Goal: Information Seeking & Learning: Compare options

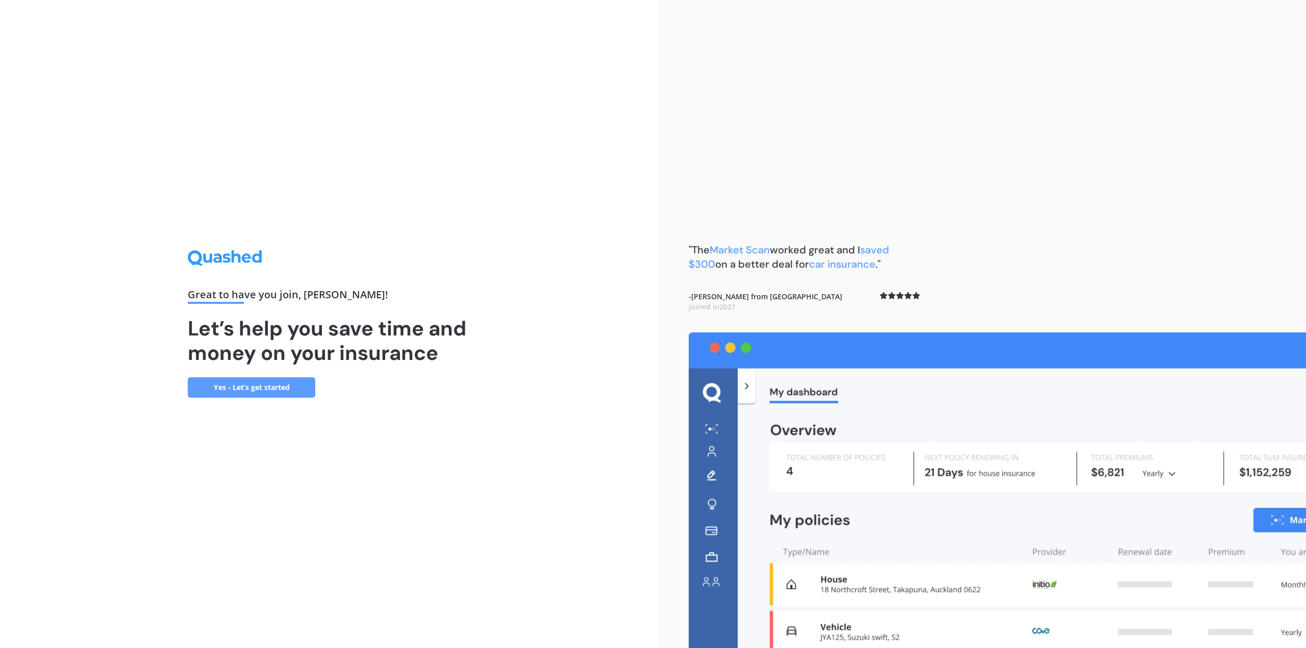
click at [248, 389] on link "Yes - Let’s get started" at bounding box center [252, 388] width 128 height 20
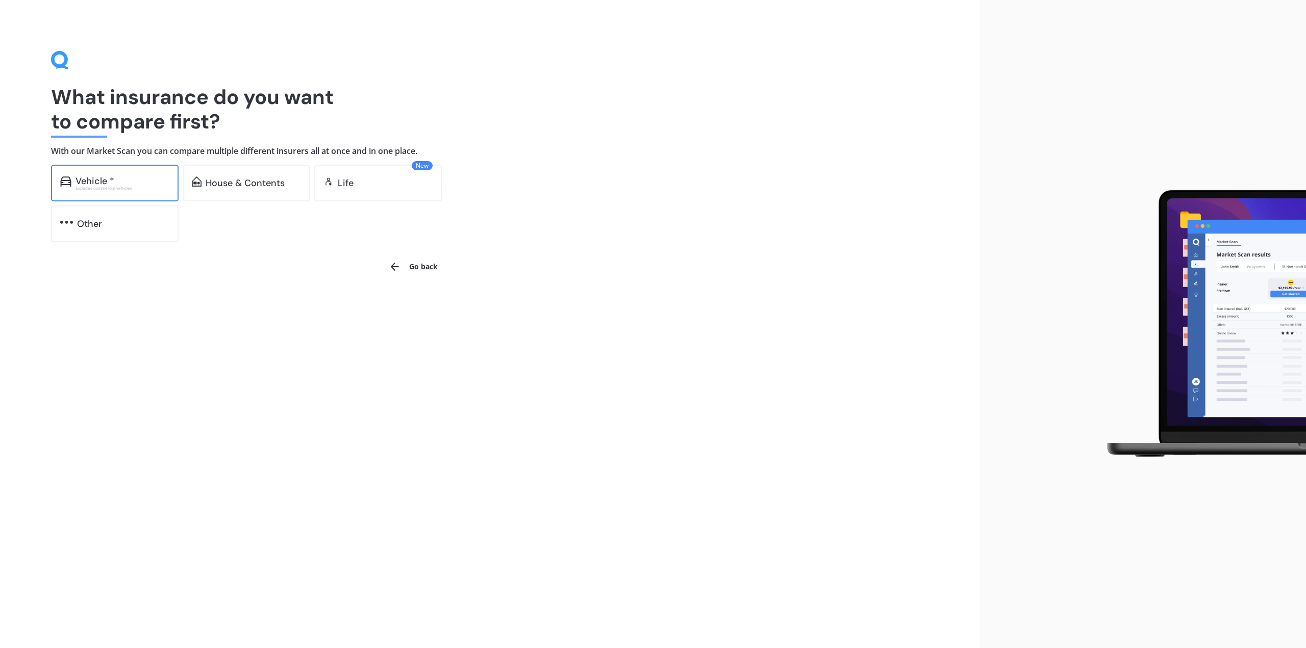
click at [145, 170] on div "Vehicle * Excludes commercial vehicles" at bounding box center [115, 183] width 128 height 37
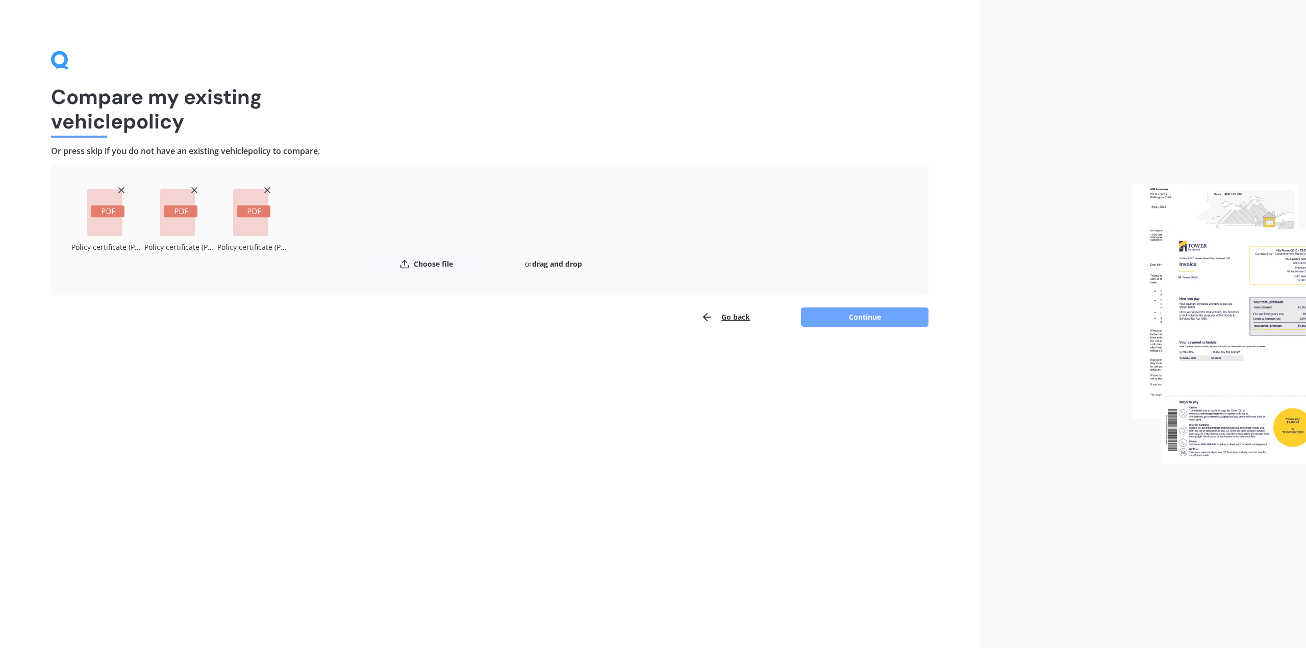
click at [869, 315] on button "Continue" at bounding box center [865, 317] width 128 height 19
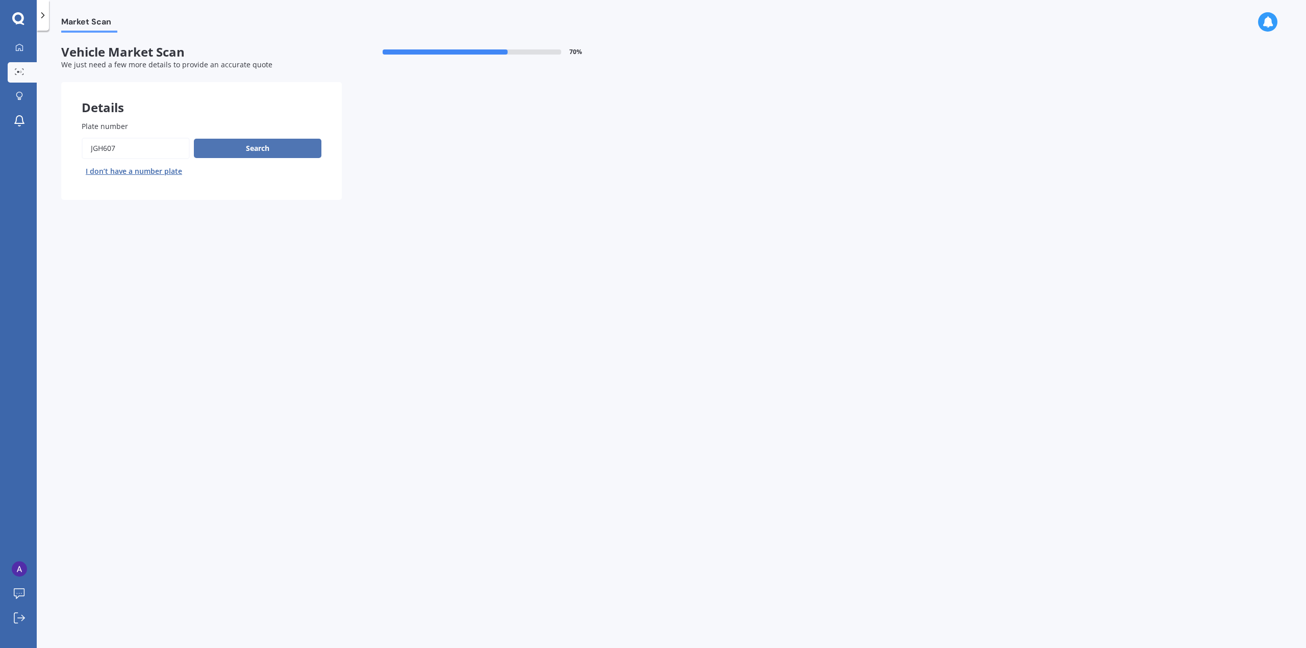
click at [235, 150] on button "Search" at bounding box center [258, 148] width 128 height 19
select select "VOLKSWAGEN"
select select "AMAROK"
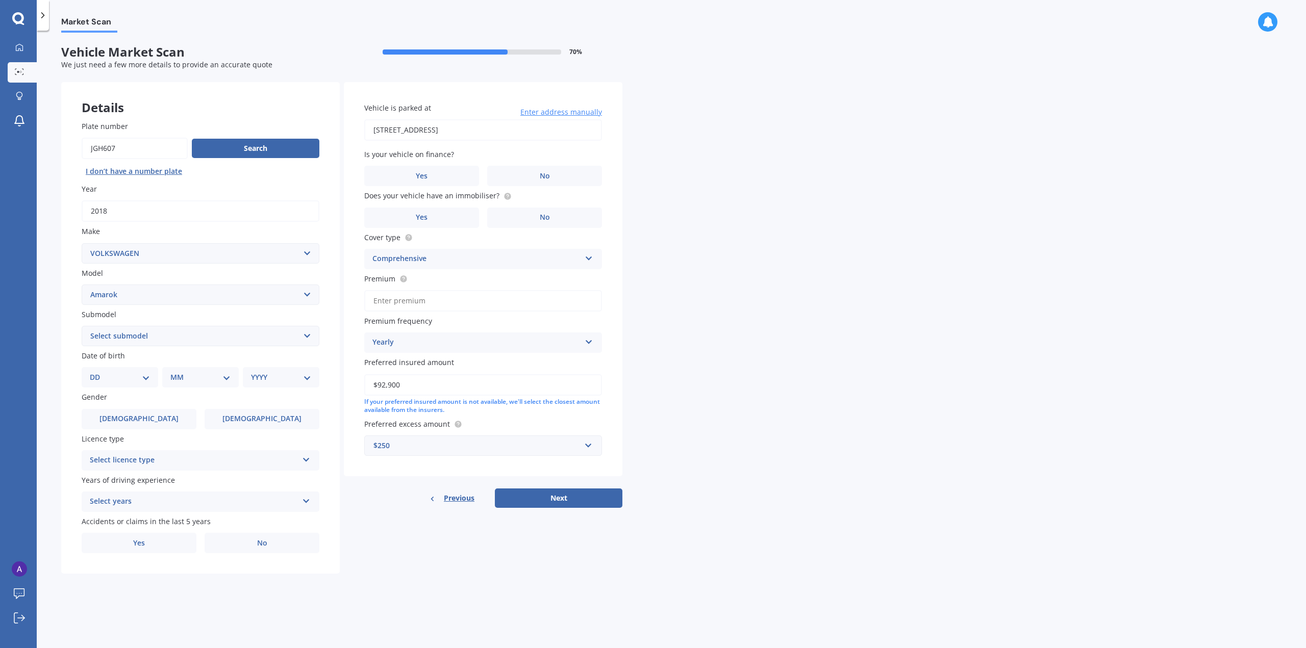
click at [143, 375] on select "DD 01 02 03 04 05 06 07 08 09 10 11 12 13 14 15 16 17 18 19 20 21 22 23 24 25 2…" at bounding box center [120, 377] width 60 height 11
click at [141, 333] on select "Select submodel (All Other) 2WD TDI 2WD Twin Turbo TDI Highline 4 motion Twin T…" at bounding box center [201, 336] width 238 height 20
select select "(ALL OTHER)"
click at [82, 326] on select "Select submodel (All Other) 2WD TDI 2WD Twin Turbo TDI Highline 4 motion Twin T…" at bounding box center [201, 336] width 238 height 20
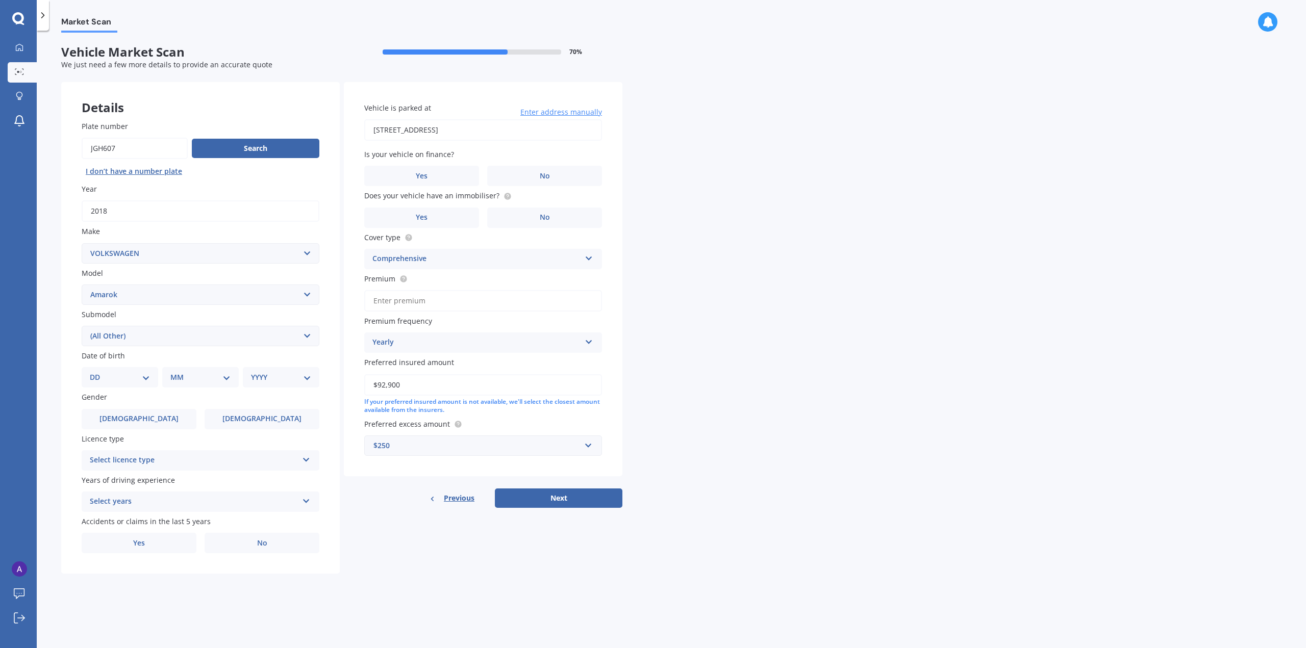
click at [118, 371] on div "DD 01 02 03 04 05 06 07 08 09 10 11 12 13 14 15 16 17 18 19 20 21 22 23 24 25 2…" at bounding box center [120, 377] width 77 height 20
click at [142, 379] on select "DD 01 02 03 04 05 06 07 08 09 10 11 12 13 14 15 16 17 18 19 20 21 22 23 24 25 2…" at bounding box center [120, 377] width 60 height 11
select select "04"
click at [98, 372] on select "DD 01 02 03 04 05 06 07 08 09 10 11 12 13 14 15 16 17 18 19 20 21 22 23 24 25 2…" at bounding box center [120, 377] width 60 height 11
click at [199, 378] on select "MM 01 02 03 04 05 06 07 08 09 10 11 12" at bounding box center [202, 377] width 56 height 11
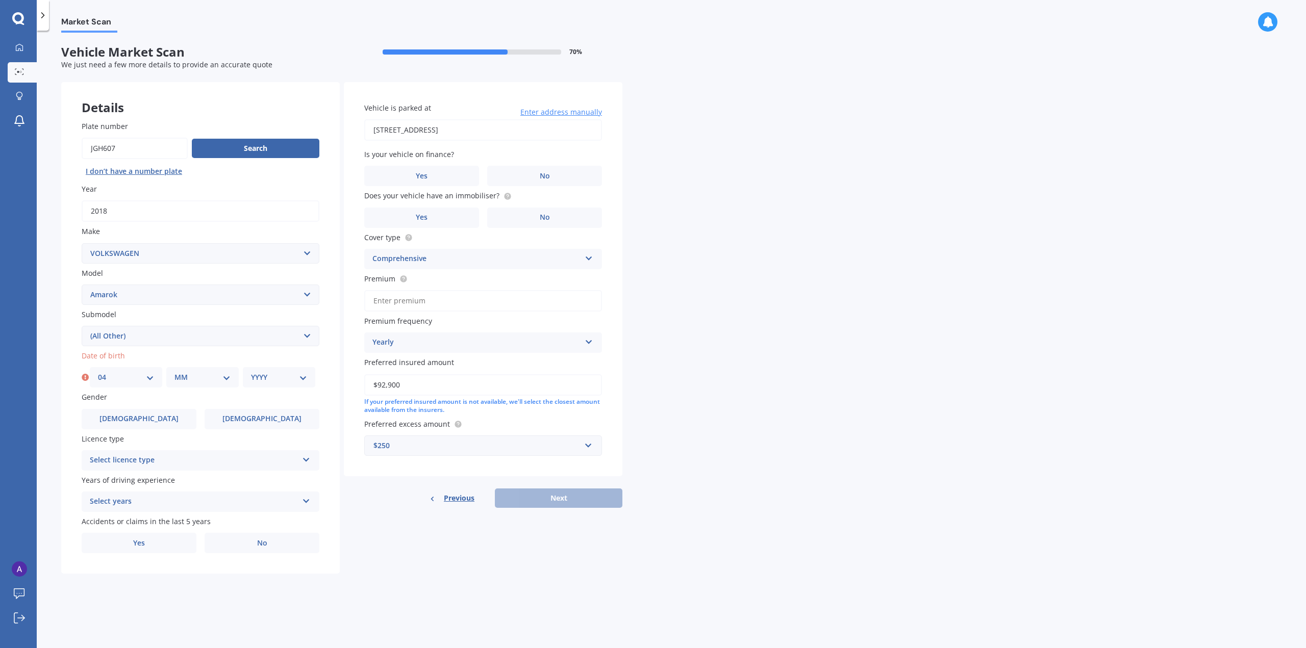
select select "10"
click at [174, 372] on select "MM 01 02 03 04 05 06 07 08 09 10 11 12" at bounding box center [202, 377] width 56 height 11
click at [288, 380] on select "YYYY 2025 2024 2023 2022 2021 2020 2019 2018 2017 2016 2015 2014 2013 2012 2011…" at bounding box center [279, 377] width 56 height 11
select select "1981"
click at [251, 372] on select "YYYY 2025 2024 2023 2022 2021 2020 2019 2018 2017 2016 2015 2014 2013 2012 2011…" at bounding box center [279, 377] width 56 height 11
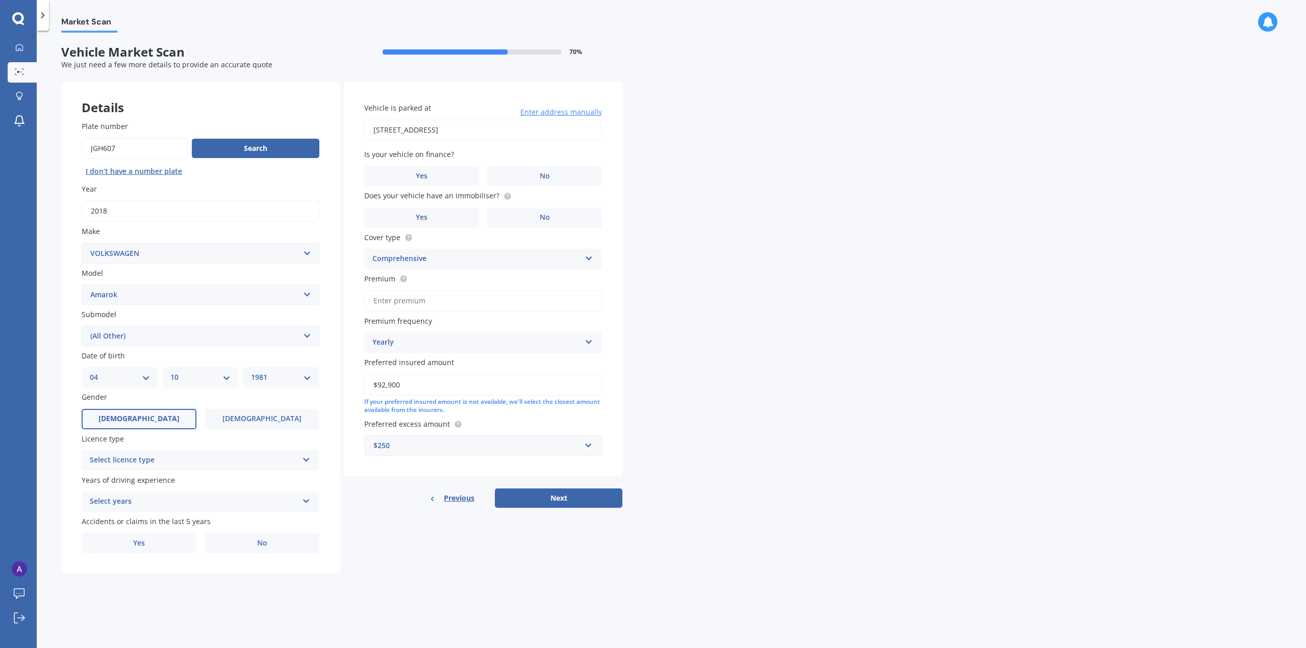
click at [150, 424] on label "[DEMOGRAPHIC_DATA]" at bounding box center [139, 419] width 115 height 20
click at [0, 0] on input "[DEMOGRAPHIC_DATA]" at bounding box center [0, 0] width 0 height 0
click at [146, 465] on div "Select licence type" at bounding box center [194, 461] width 208 height 12
click at [140, 482] on div "NZ Full" at bounding box center [200, 480] width 237 height 18
click at [140, 496] on div "Select years" at bounding box center [194, 502] width 208 height 12
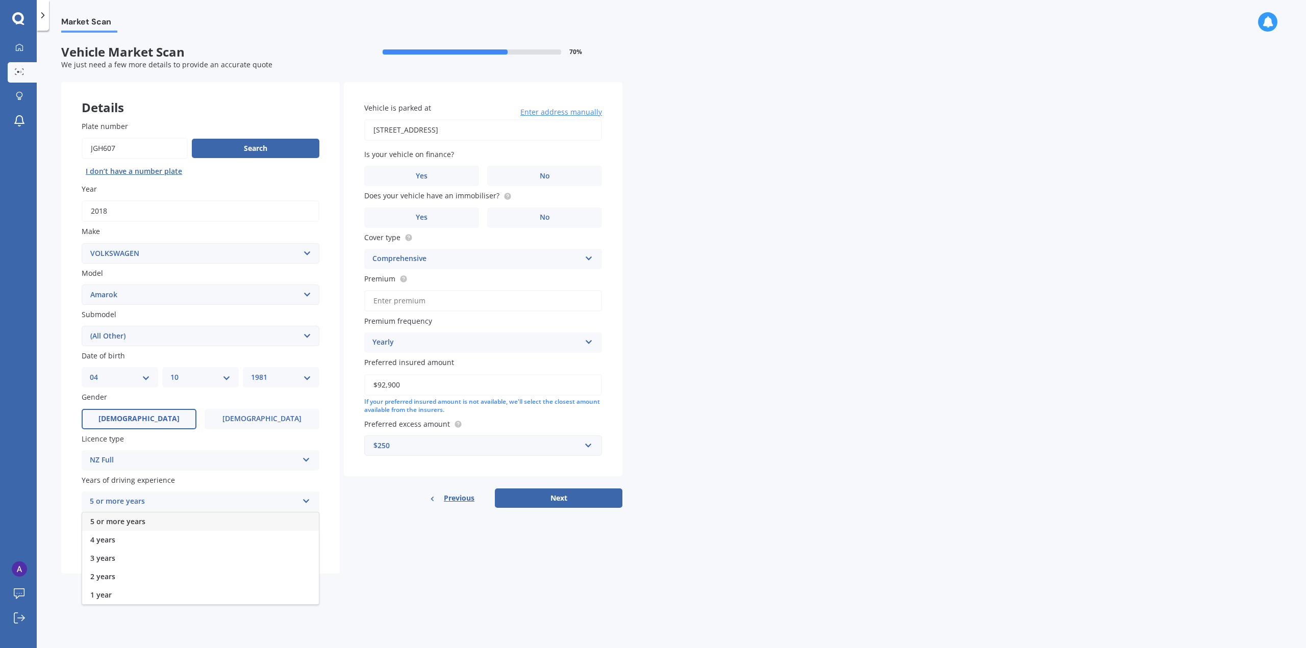
click at [140, 526] on div "5 or more years" at bounding box center [200, 522] width 237 height 18
click at [222, 538] on label "No" at bounding box center [262, 543] width 115 height 20
click at [0, 0] on input "No" at bounding box center [0, 0] width 0 height 0
click at [551, 185] on label "No" at bounding box center [544, 176] width 115 height 20
click at [0, 0] on input "No" at bounding box center [0, 0] width 0 height 0
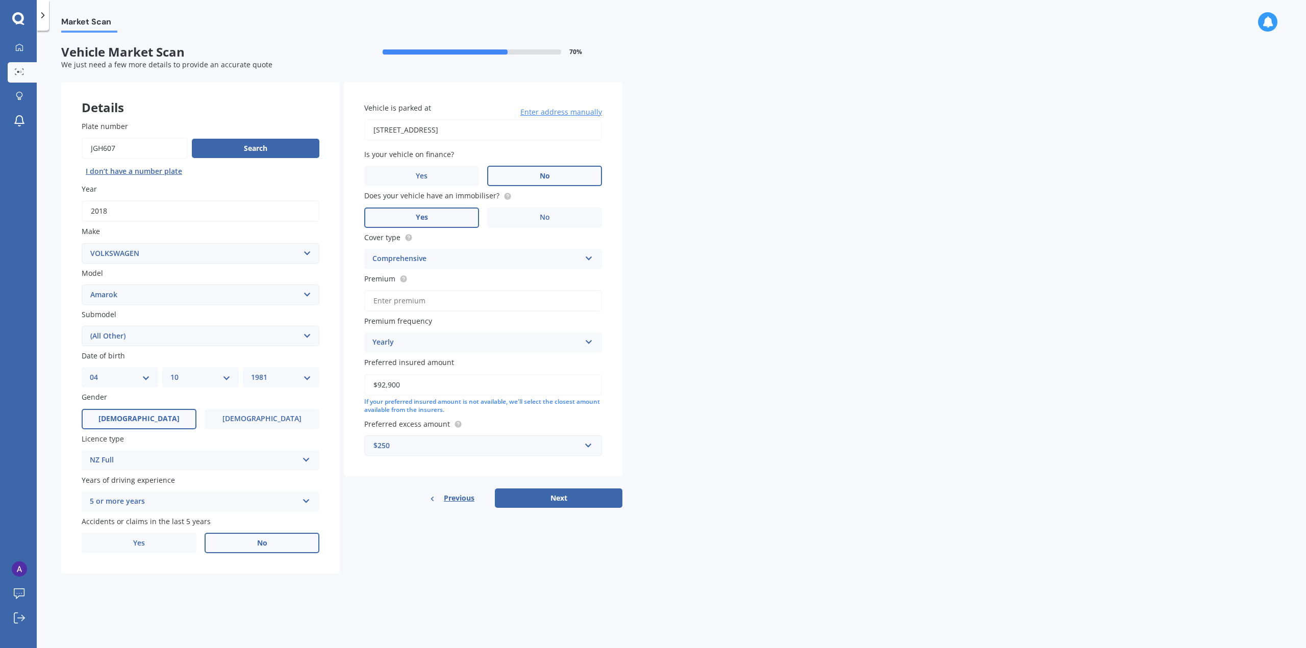
click at [447, 217] on label "Yes" at bounding box center [421, 218] width 115 height 20
click at [0, 0] on input "Yes" at bounding box center [0, 0] width 0 height 0
drag, startPoint x: 410, startPoint y: 390, endPoint x: 371, endPoint y: 387, distance: 38.9
click at [371, 387] on input "$92,900" at bounding box center [483, 384] width 238 height 21
type input "$48,000"
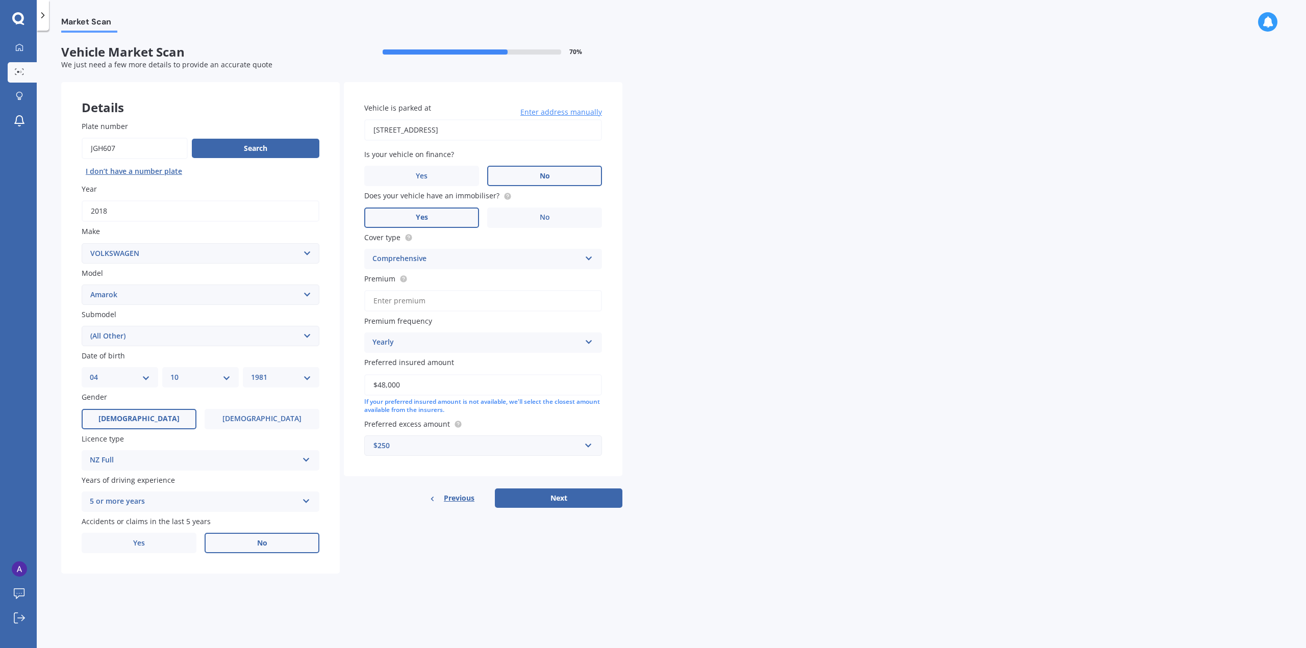
click at [447, 442] on div "$250" at bounding box center [476, 445] width 207 height 11
click at [411, 549] on div "$750" at bounding box center [483, 540] width 237 height 19
click at [459, 448] on div "$750" at bounding box center [476, 445] width 207 height 11
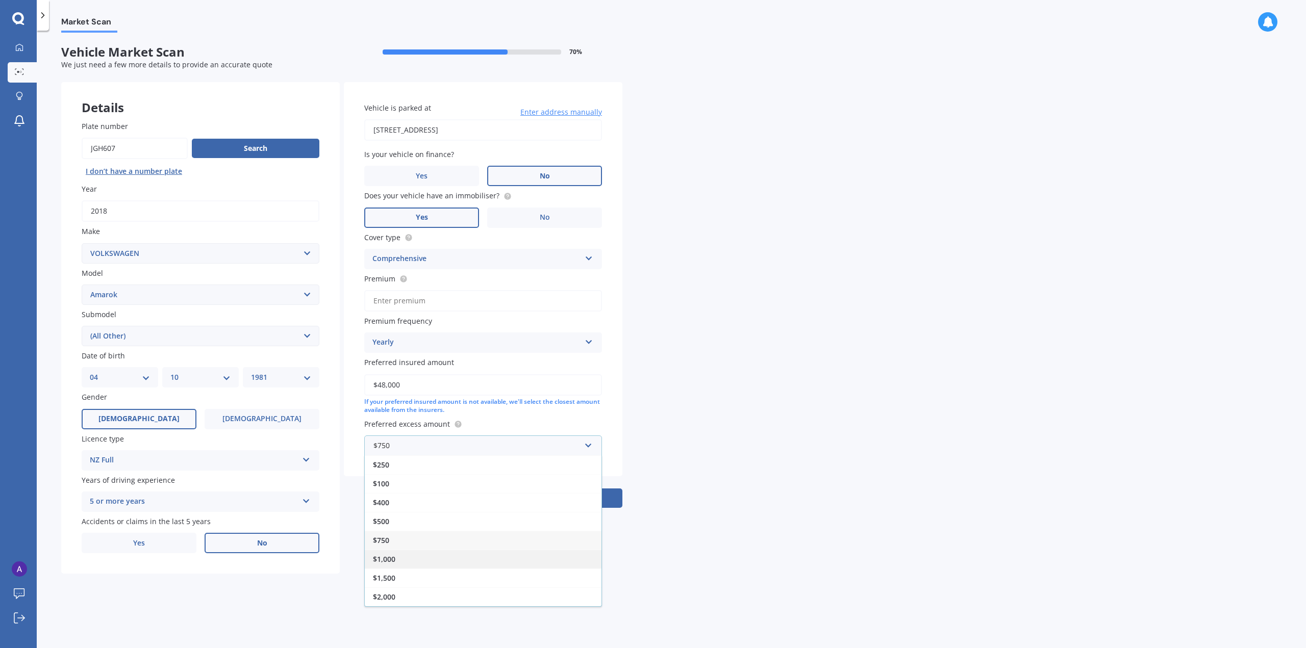
click at [406, 555] on div "$1,000" at bounding box center [483, 559] width 237 height 19
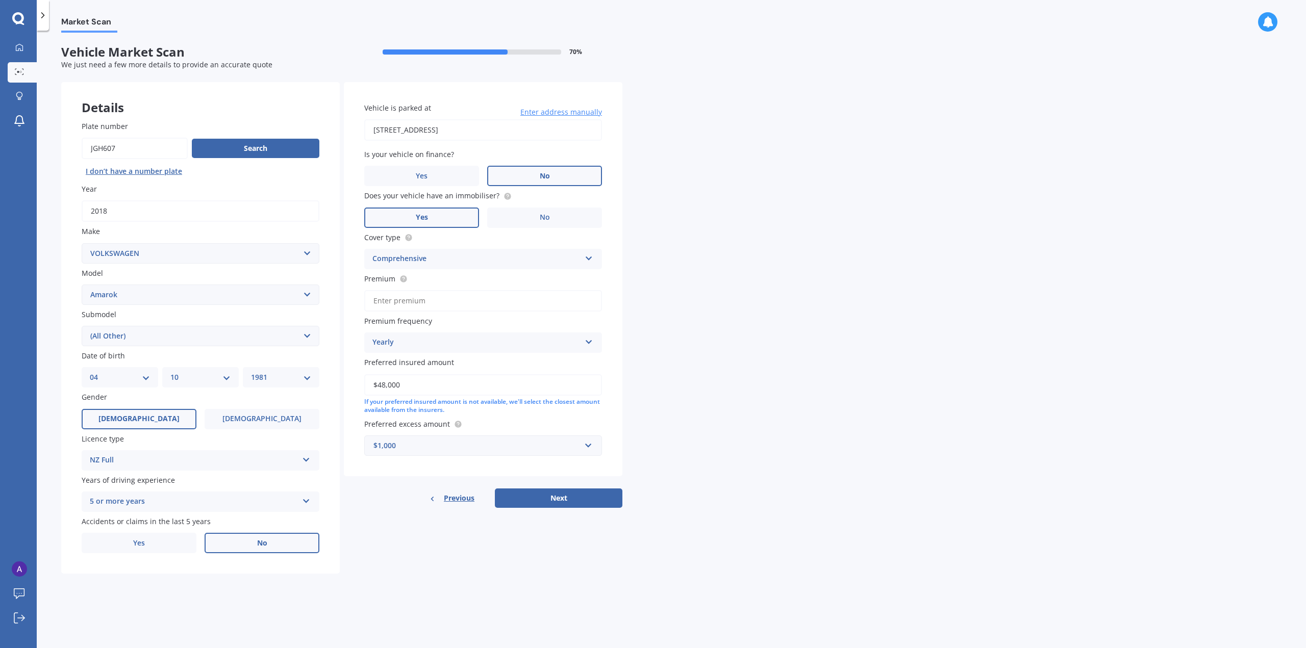
click at [453, 297] on input "Premium" at bounding box center [483, 300] width 238 height 21
type input "$1,502.69"
drag, startPoint x: 405, startPoint y: 384, endPoint x: 353, endPoint y: 374, distance: 52.4
click at [353, 374] on div "Vehicle is parked at [STREET_ADDRESS] Enter address manually Is your vehicle on…" at bounding box center [483, 279] width 279 height 395
type input "$35,600"
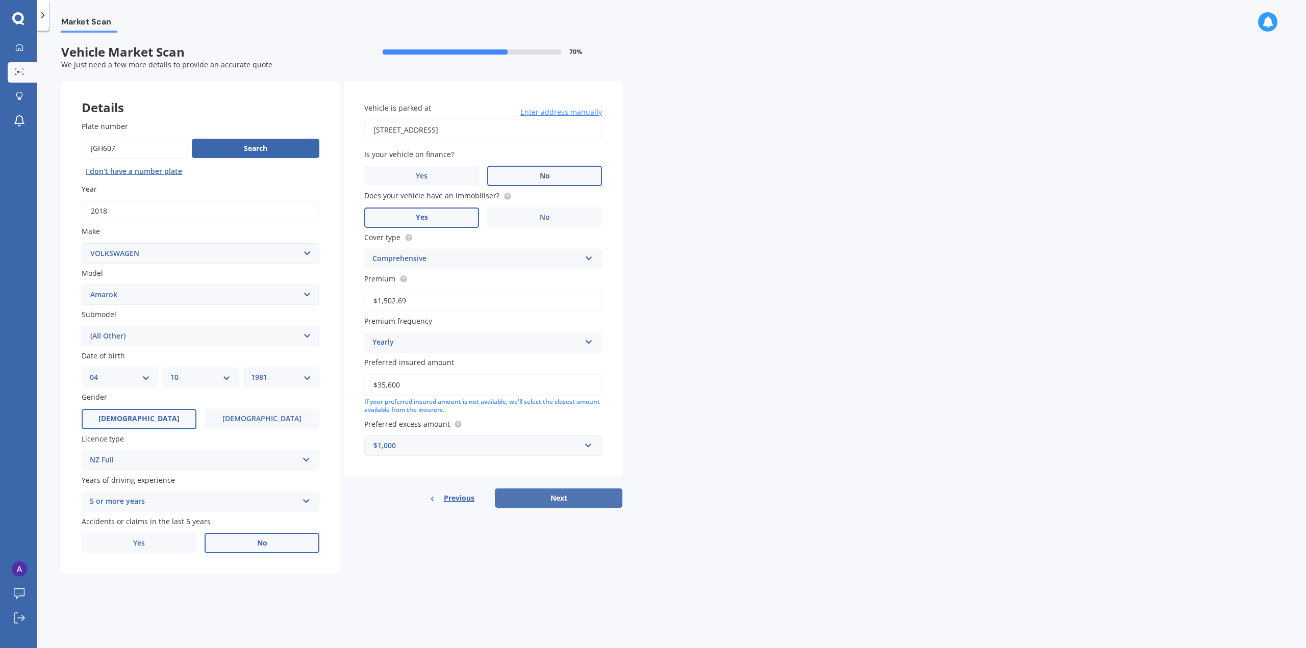
click at [586, 498] on button "Next" at bounding box center [559, 498] width 128 height 19
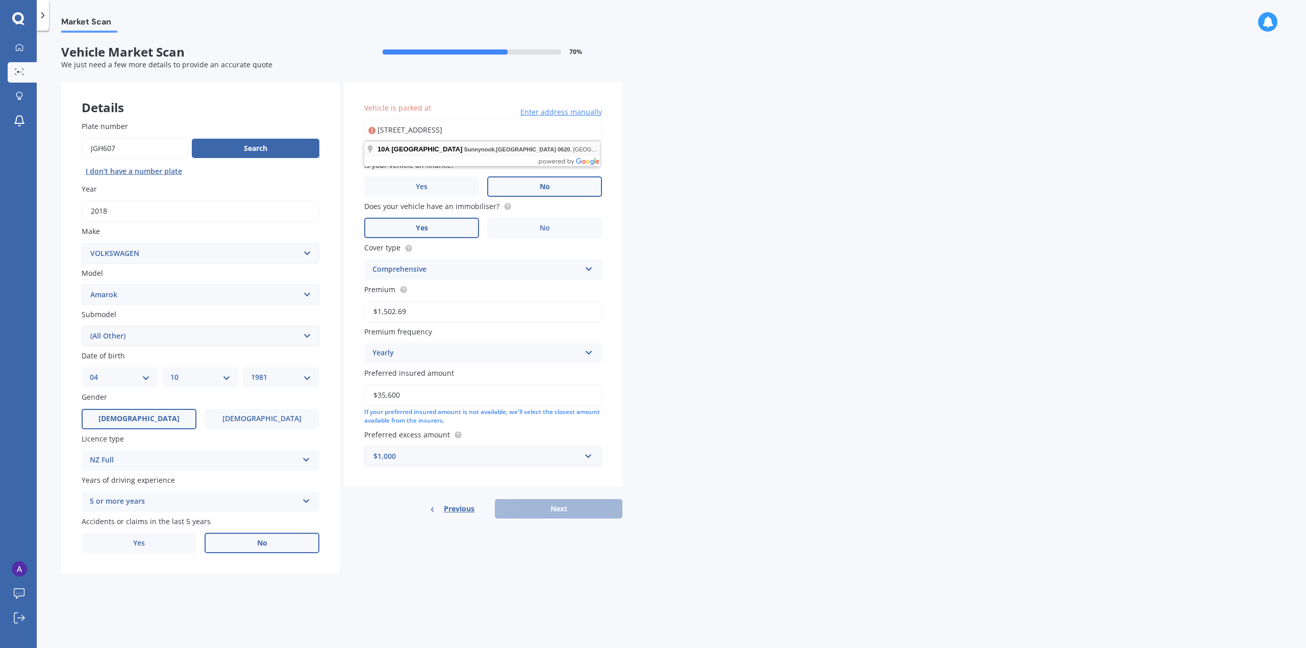
type input "[STREET_ADDRESS]"
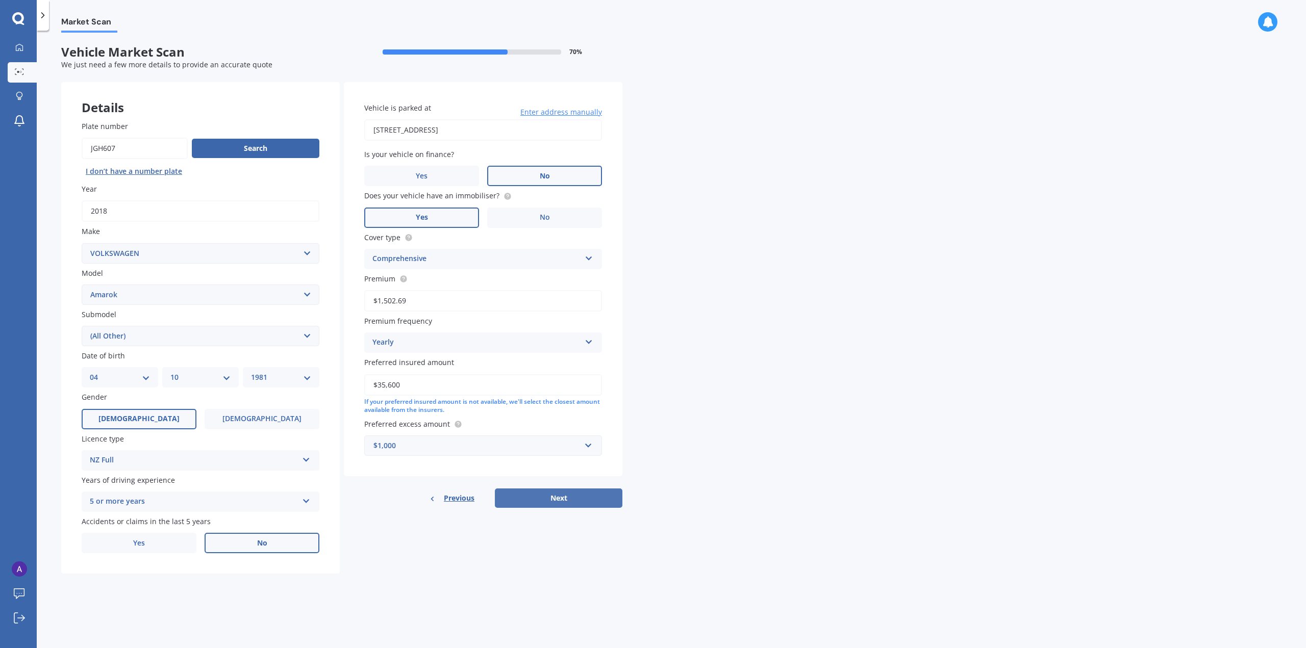
click at [552, 495] on button "Next" at bounding box center [559, 498] width 128 height 19
select select "04"
select select "10"
select select "1981"
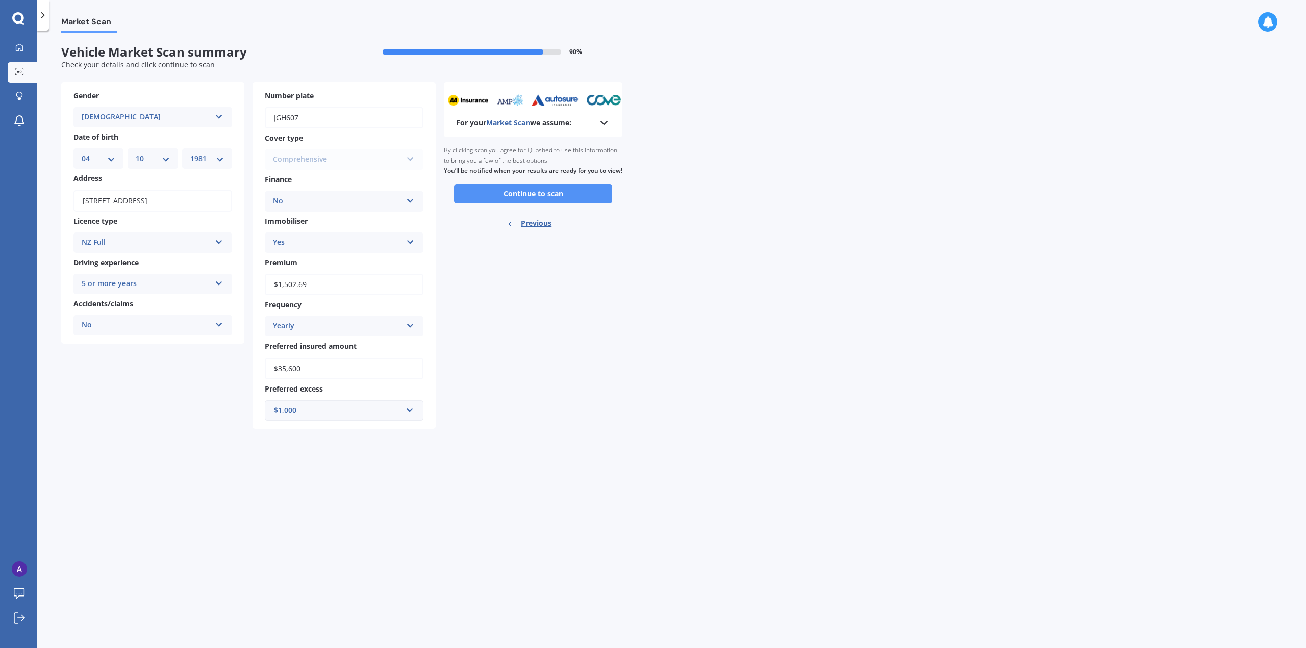
click at [523, 203] on button "Continue to scan" at bounding box center [533, 193] width 158 height 19
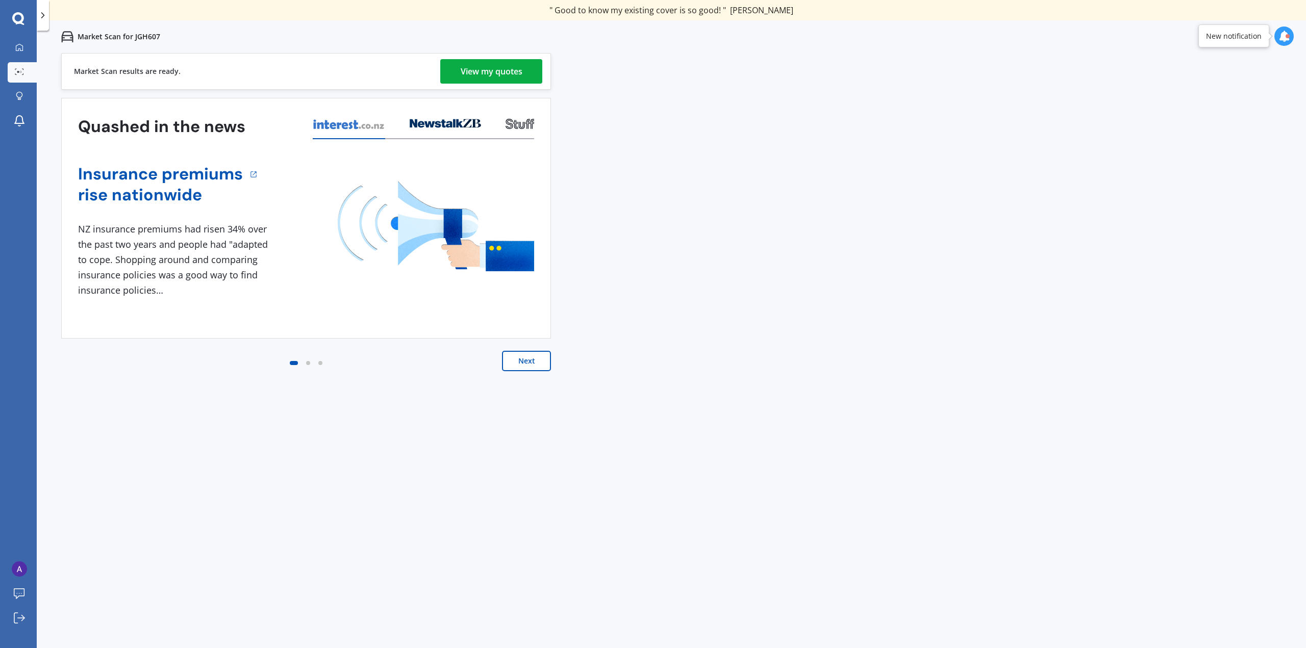
click at [495, 69] on div "View my quotes" at bounding box center [492, 71] width 62 height 24
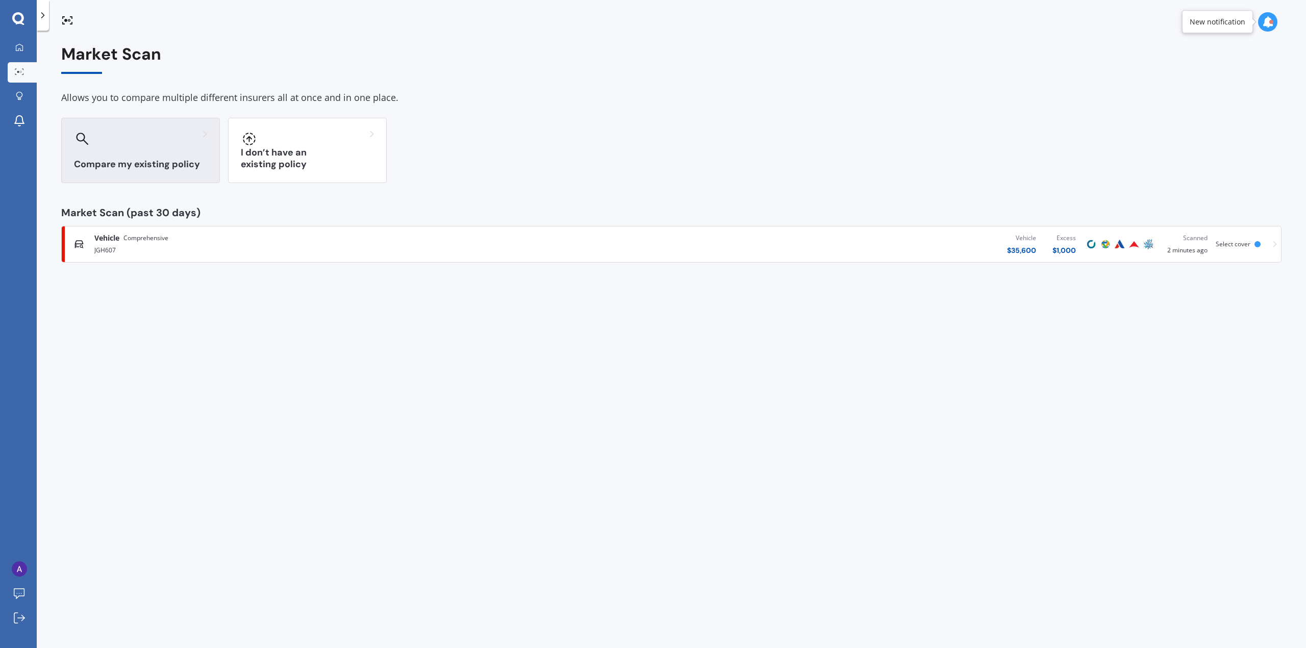
click at [138, 164] on h3 "Compare my existing policy" at bounding box center [140, 165] width 133 height 12
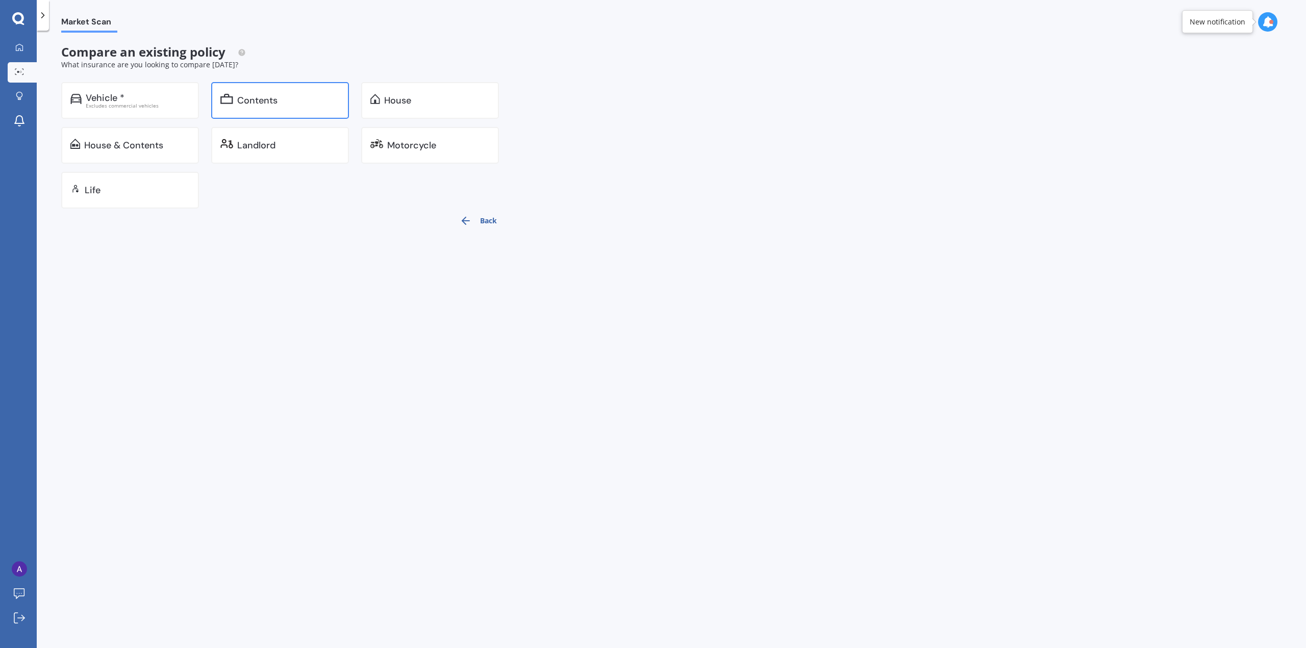
click at [257, 92] on div "Contents" at bounding box center [280, 100] width 138 height 37
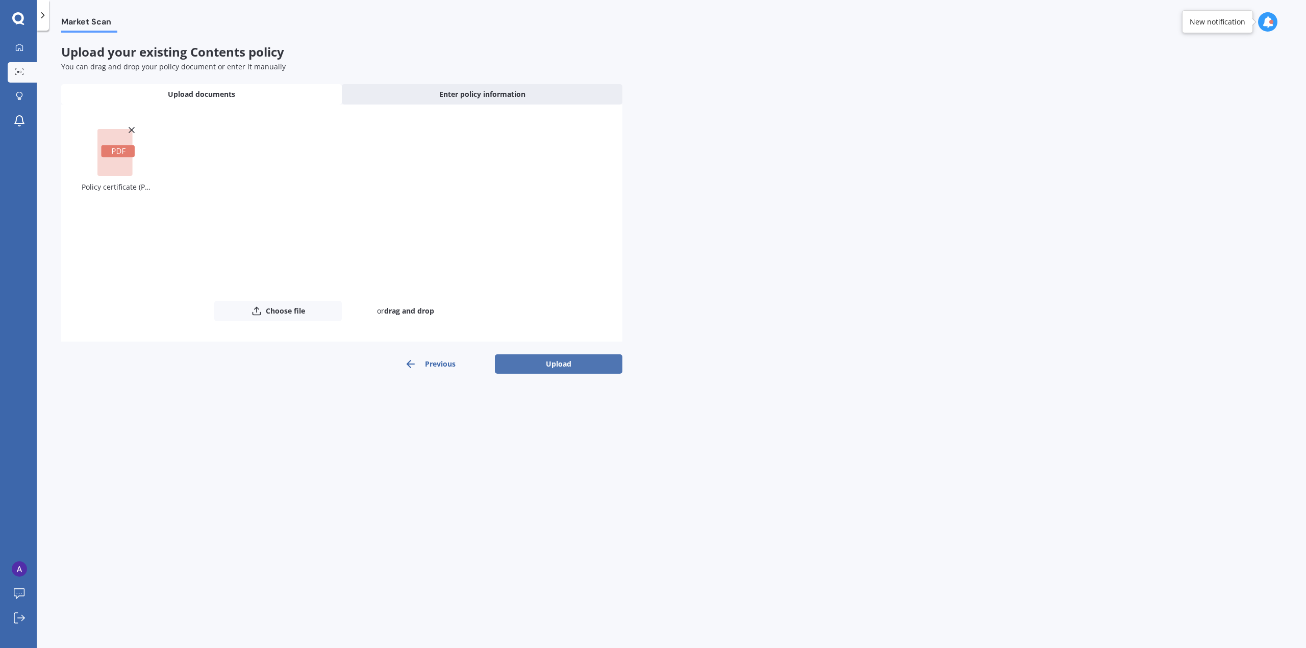
click at [543, 360] on button "Upload" at bounding box center [559, 364] width 128 height 19
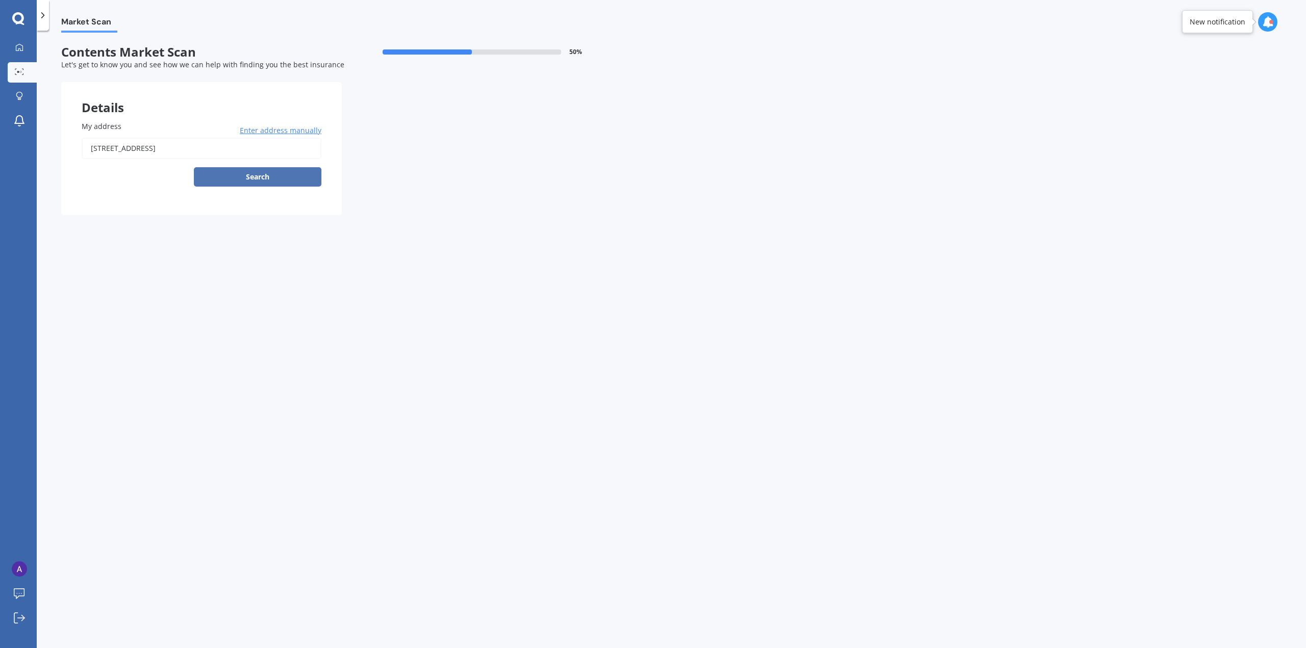
click at [271, 174] on button "Search" at bounding box center [258, 176] width 128 height 19
type input "[STREET_ADDRESS]"
select select "04"
select select "10"
select select "1981"
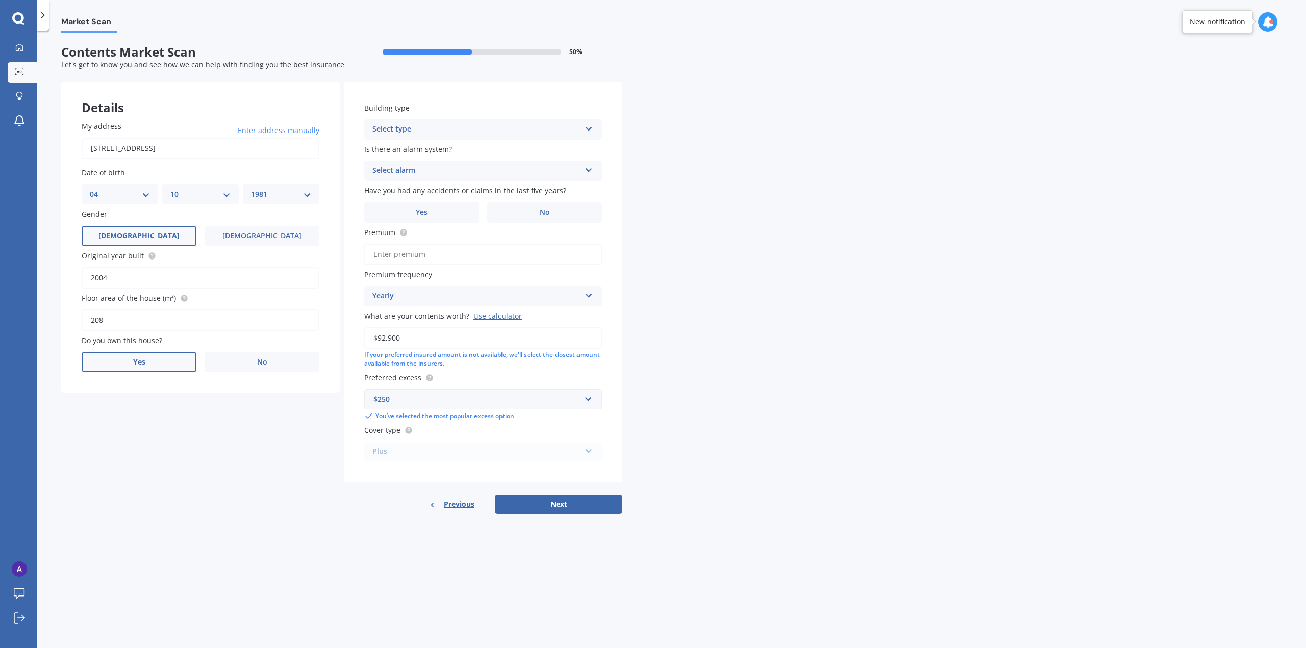
click at [145, 358] on span "Yes" at bounding box center [139, 362] width 12 height 9
click at [0, 0] on input "Yes" at bounding box center [0, 0] width 0 height 0
click at [227, 399] on div "Select occupant" at bounding box center [194, 404] width 208 height 12
click at [205, 420] on div "Owner" at bounding box center [200, 424] width 237 height 18
click at [172, 444] on div "Select type" at bounding box center [194, 445] width 208 height 12
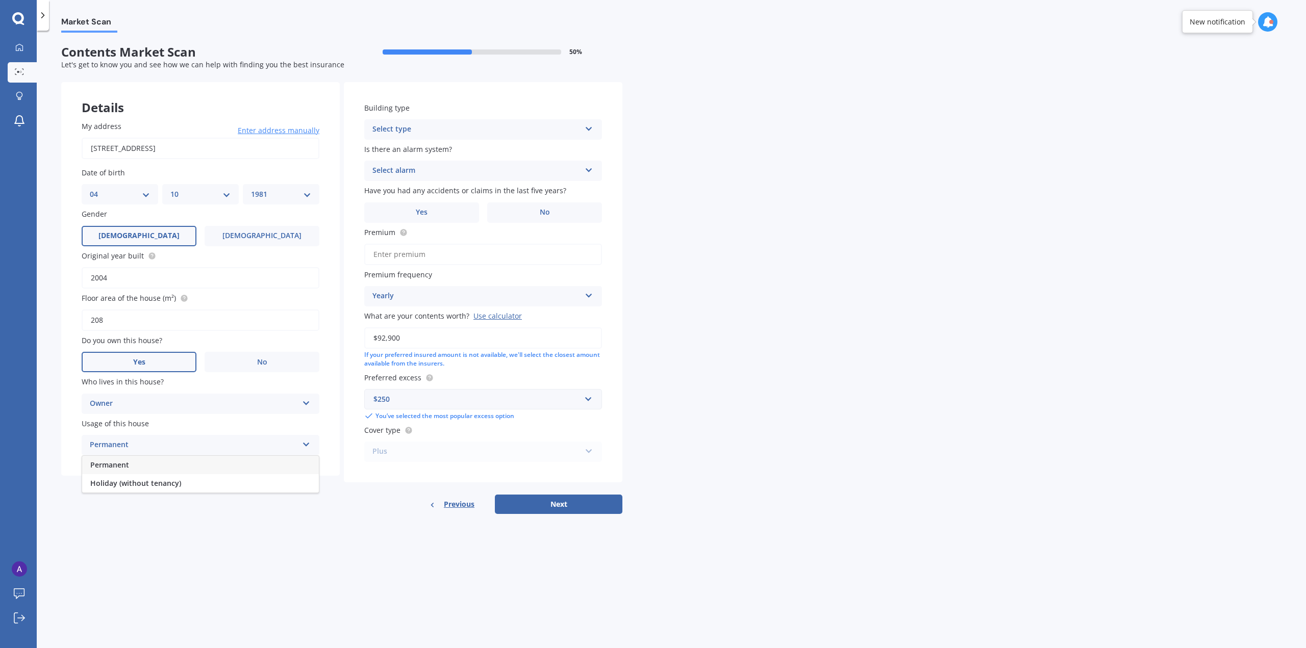
click at [154, 469] on div "Permanent" at bounding box center [200, 465] width 237 height 18
click at [464, 133] on div "Select type" at bounding box center [476, 129] width 208 height 12
click at [452, 149] on div "Freestanding" at bounding box center [483, 149] width 237 height 18
click at [439, 168] on div "Select alarm" at bounding box center [476, 171] width 208 height 12
click at [417, 207] on span "Yes, not monitored" at bounding box center [406, 209] width 67 height 10
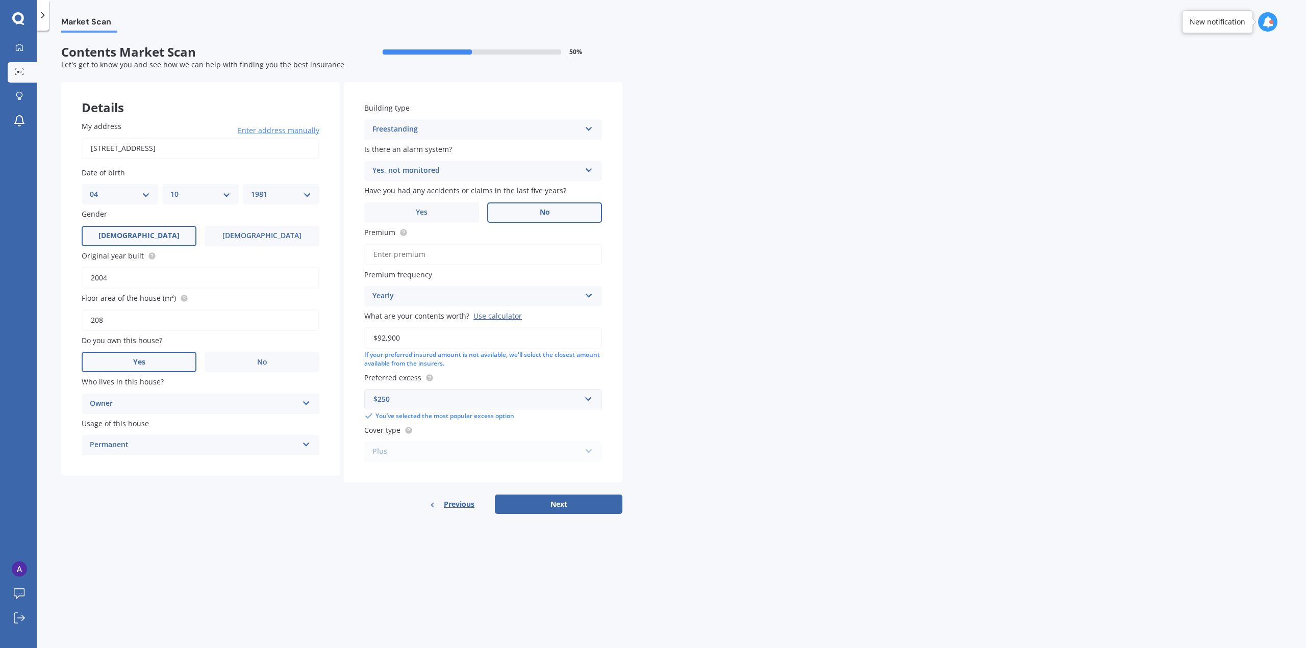
click at [525, 210] on label "No" at bounding box center [544, 213] width 115 height 20
click at [0, 0] on input "No" at bounding box center [0, 0] width 0 height 0
click at [467, 258] on input "Premium" at bounding box center [483, 254] width 238 height 21
type input "$631.26"
drag, startPoint x: 438, startPoint y: 332, endPoint x: 798, endPoint y: 355, distance: 361.4
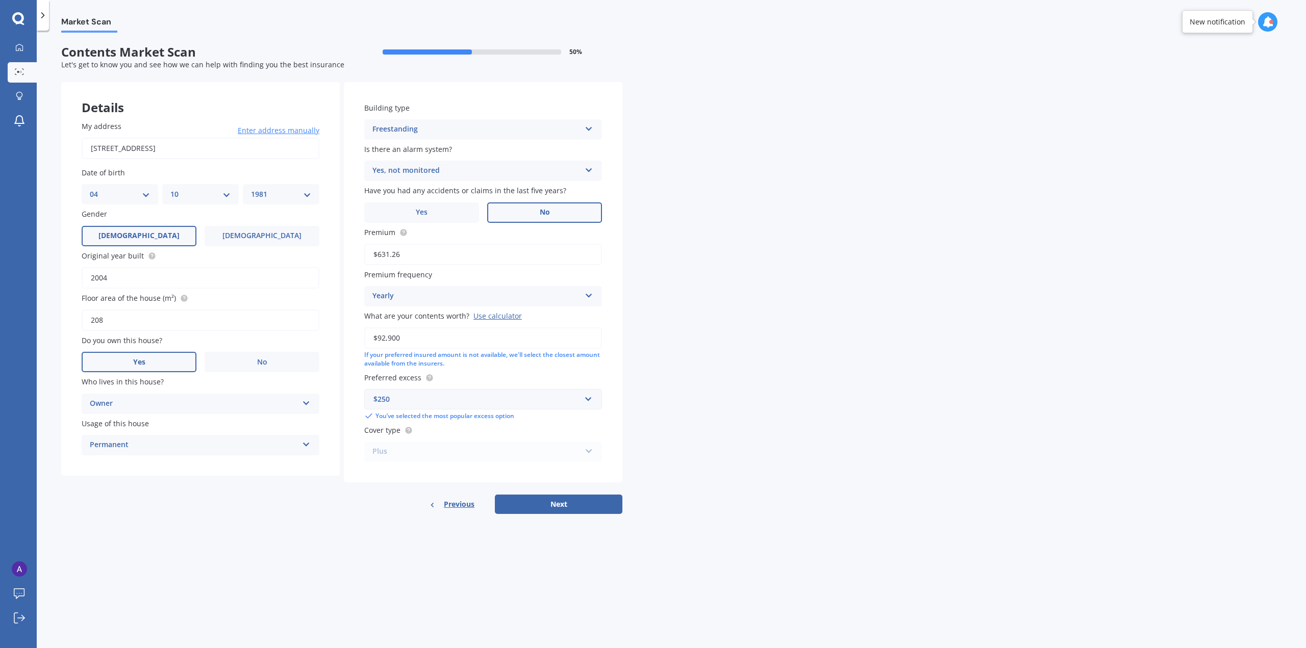
click at [798, 355] on div "Market Scan Contents Market Scan 50 % Let's get to know you and see how we can …" at bounding box center [671, 342] width 1269 height 618
click at [596, 499] on button "Next" at bounding box center [559, 504] width 128 height 19
select select "04"
select select "10"
select select "1981"
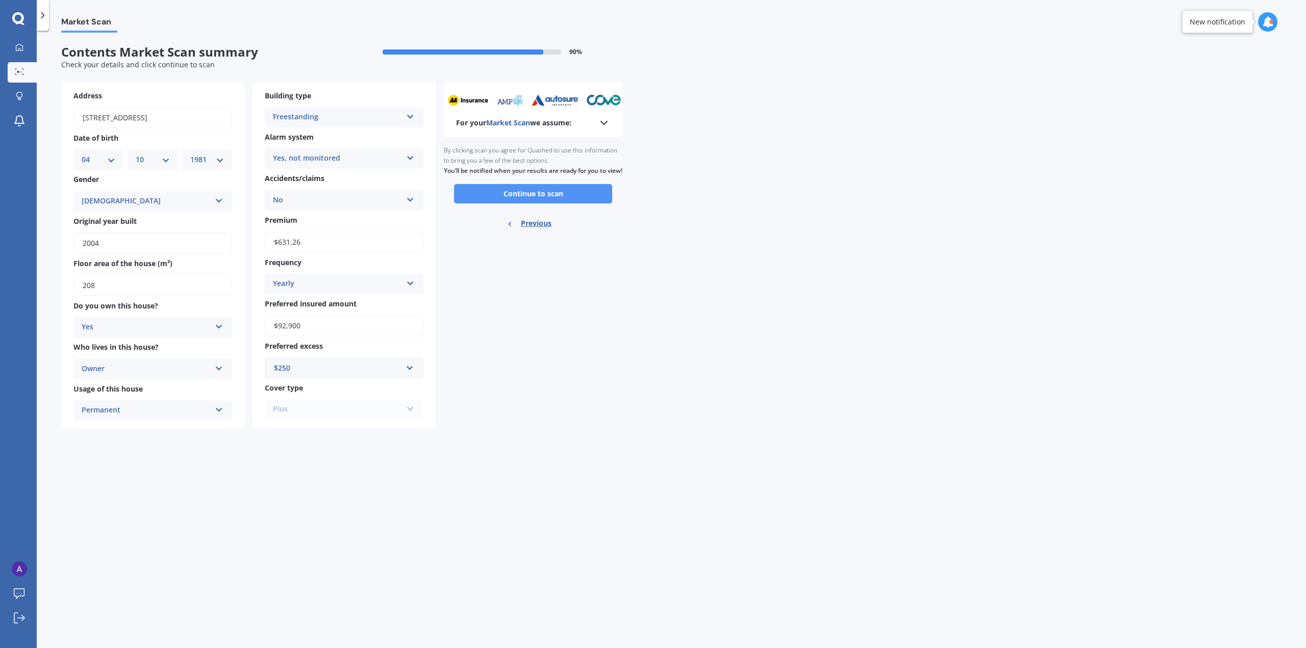
click at [512, 204] on button "Continue to scan" at bounding box center [533, 193] width 158 height 19
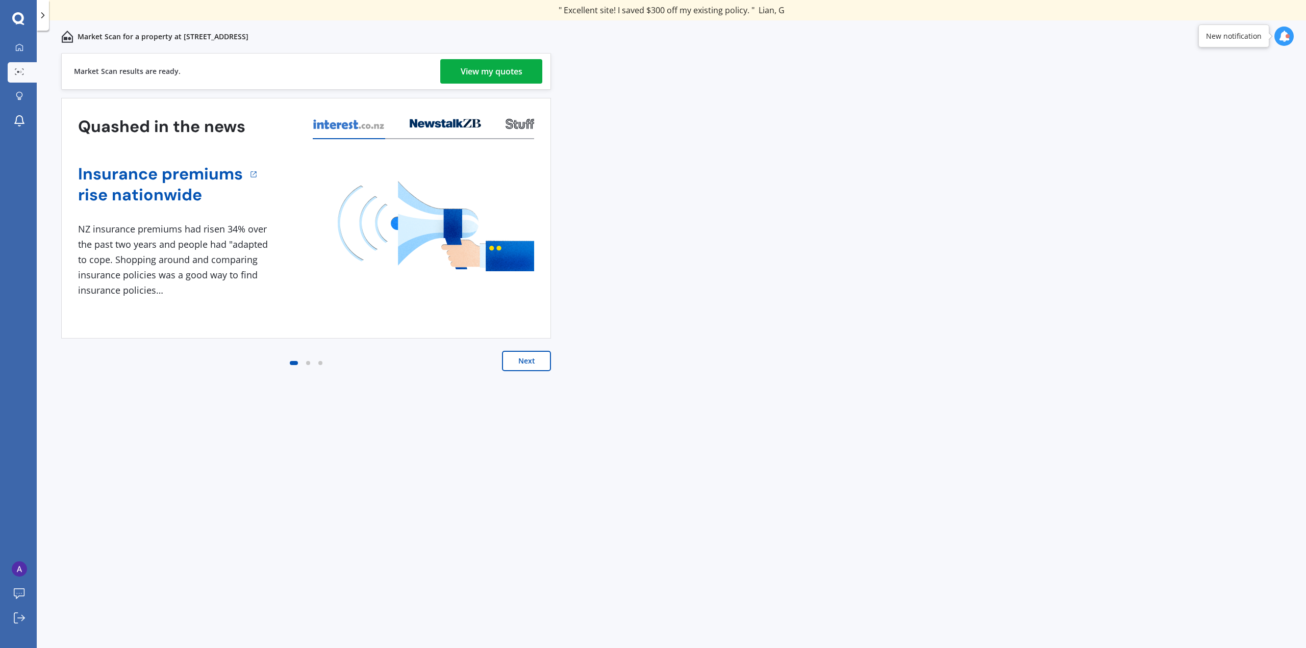
click at [515, 356] on button "Next" at bounding box center [526, 361] width 49 height 20
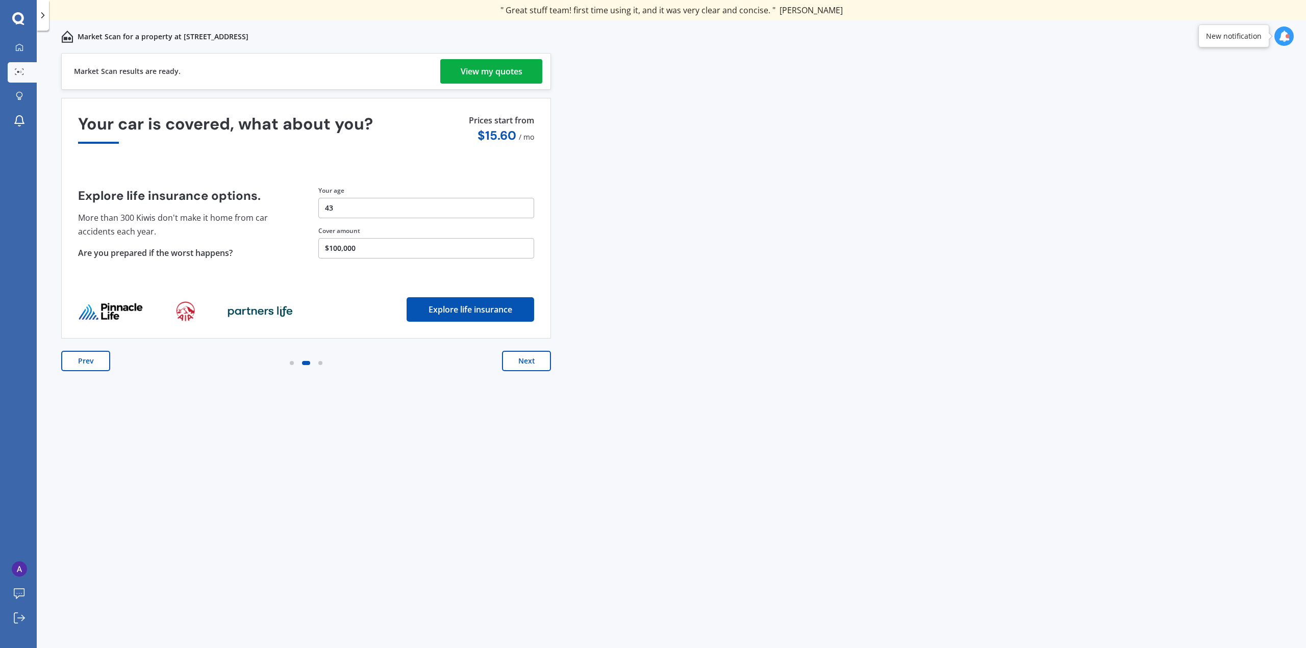
click at [531, 362] on button "Next" at bounding box center [526, 361] width 49 height 20
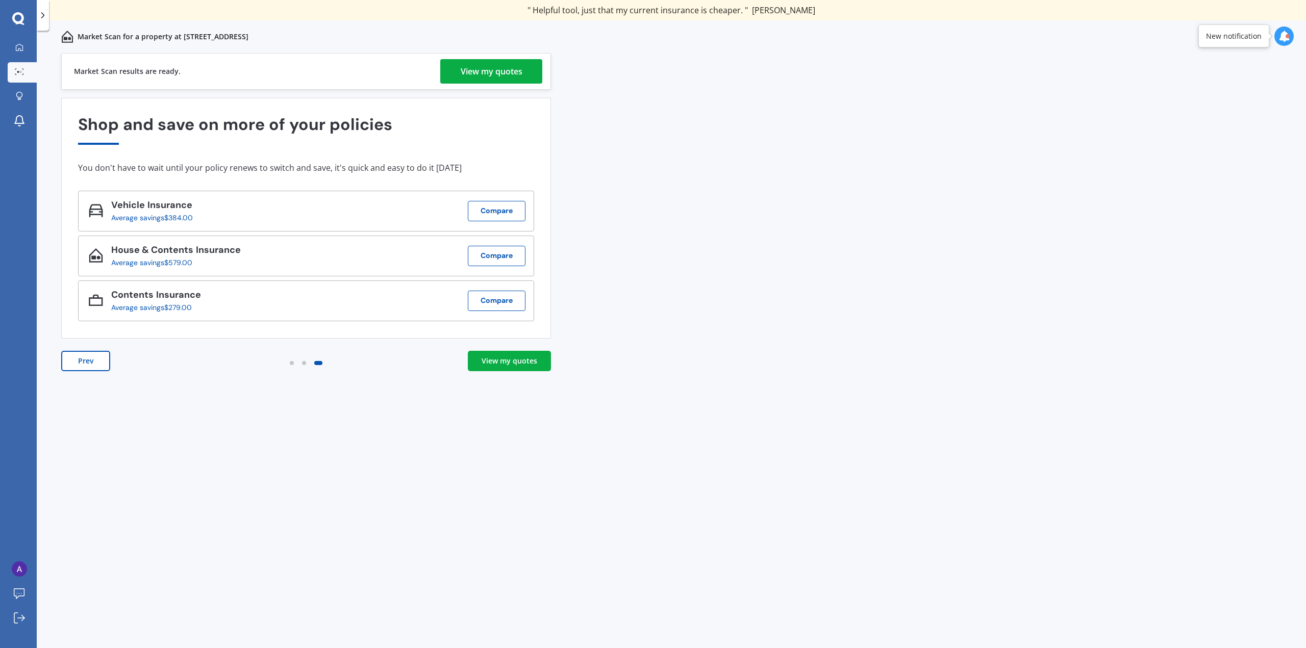
click at [498, 355] on link "View my quotes" at bounding box center [509, 361] width 83 height 20
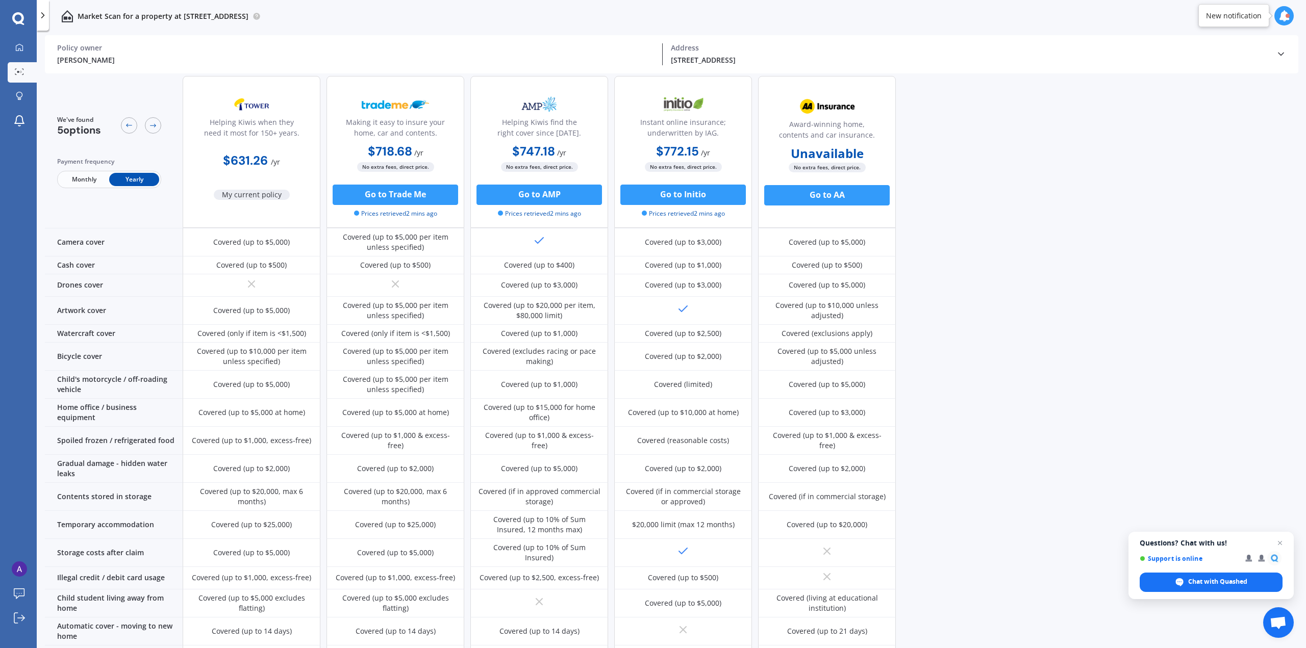
scroll to position [423, 0]
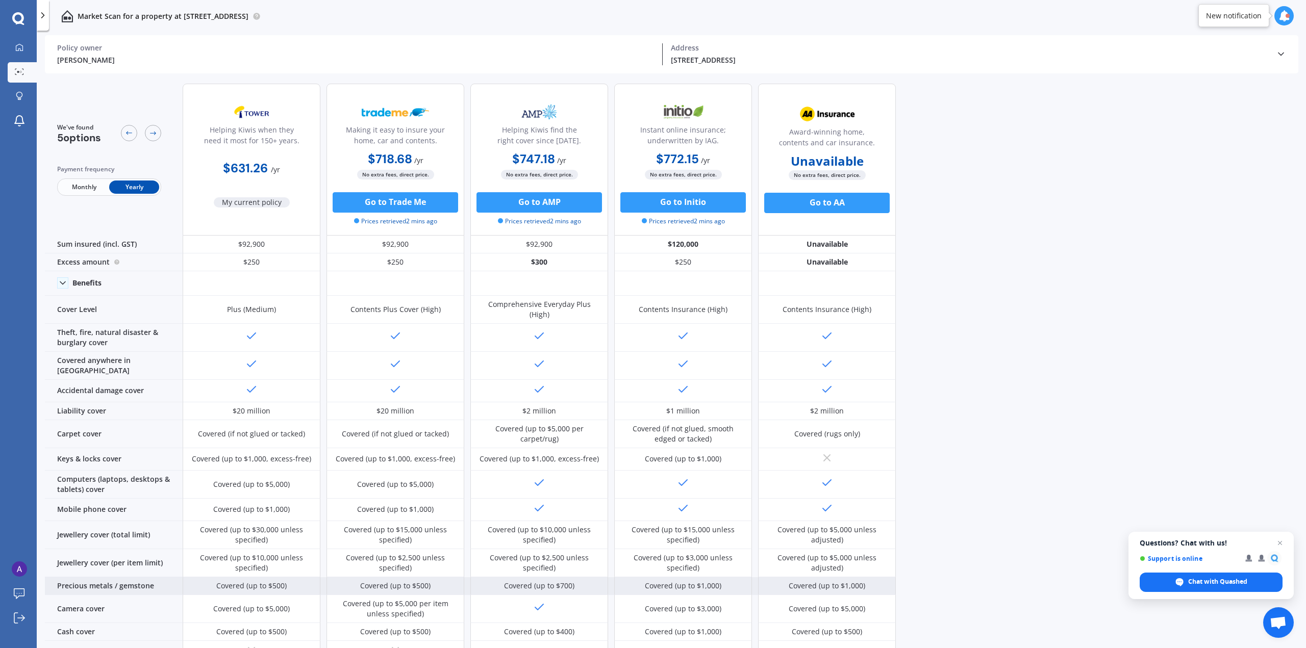
scroll to position [0, 0]
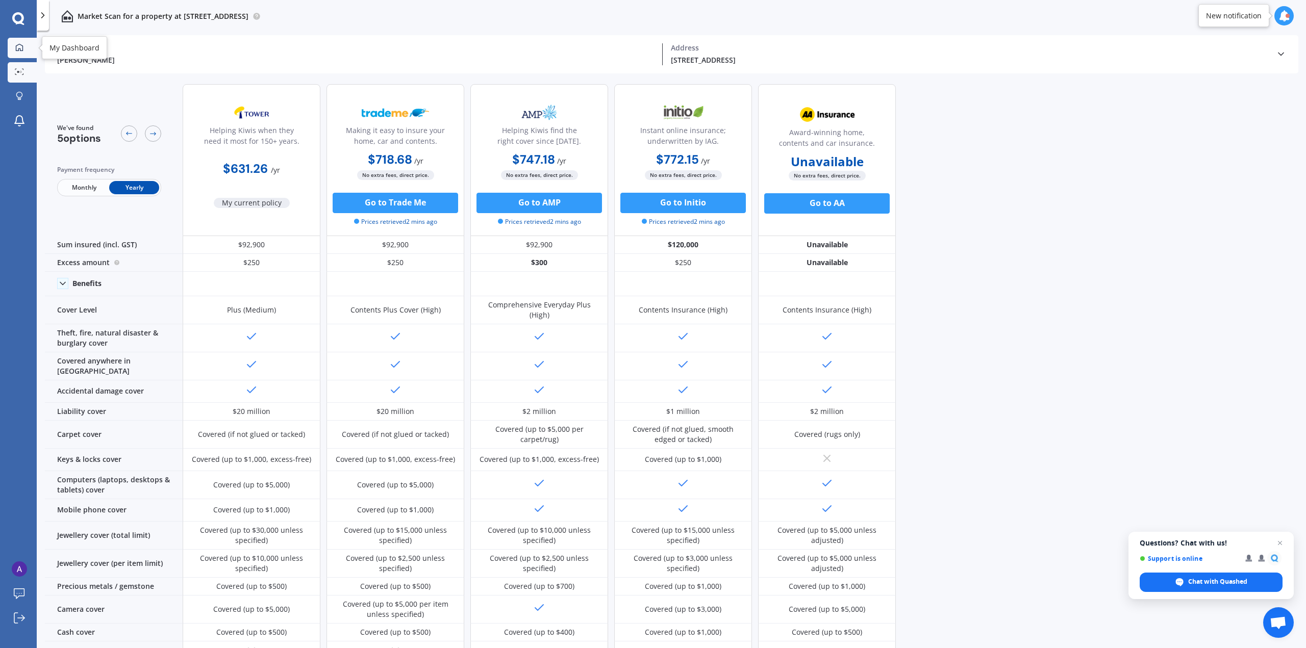
click at [22, 48] on icon at bounding box center [19, 46] width 7 height 7
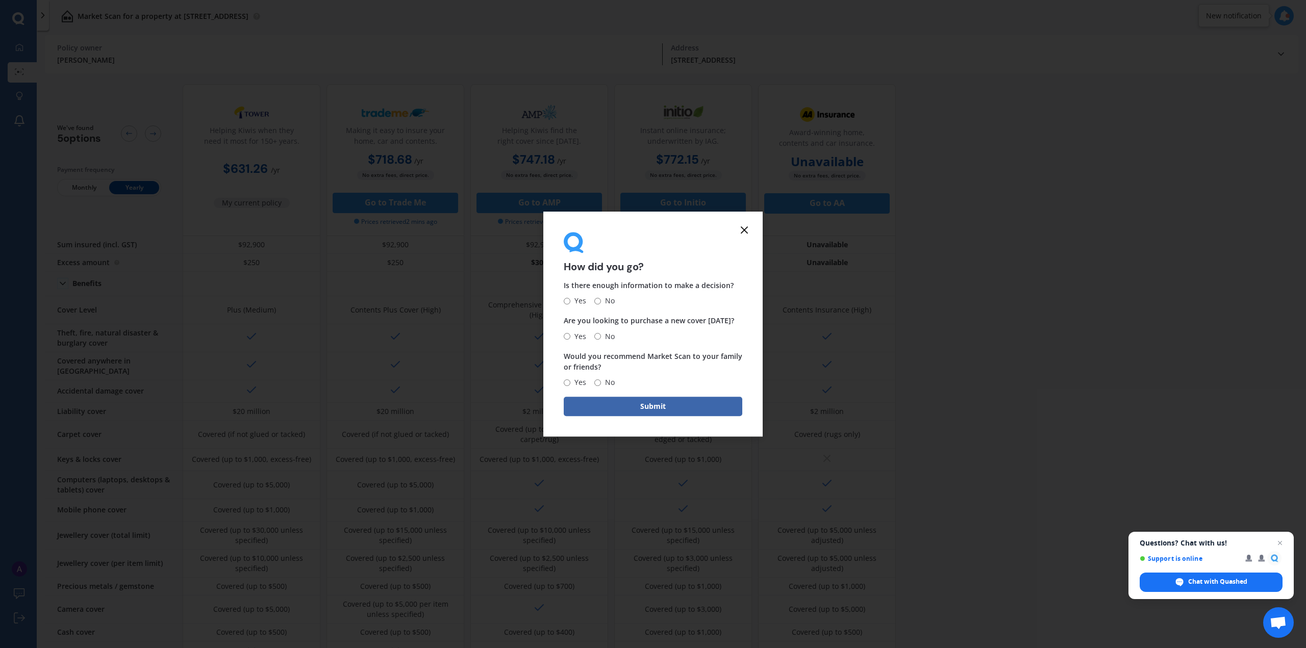
click at [746, 226] on icon at bounding box center [744, 230] width 12 height 12
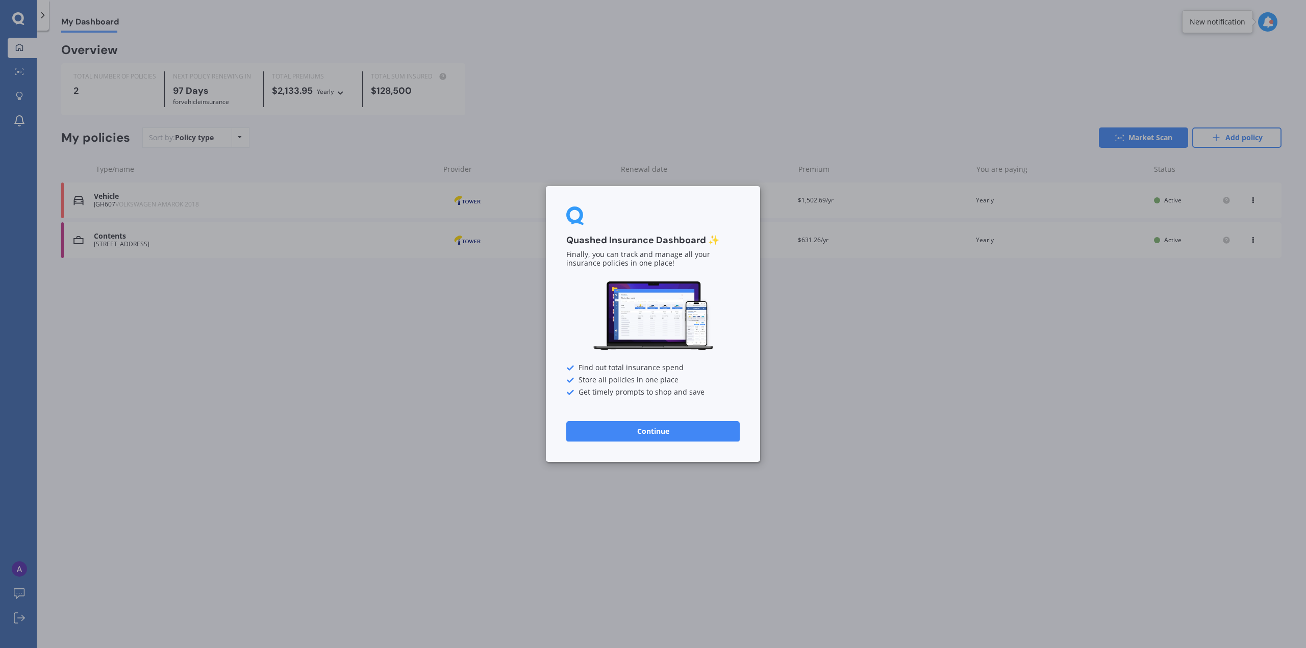
click at [682, 436] on button "Continue" at bounding box center [652, 431] width 173 height 20
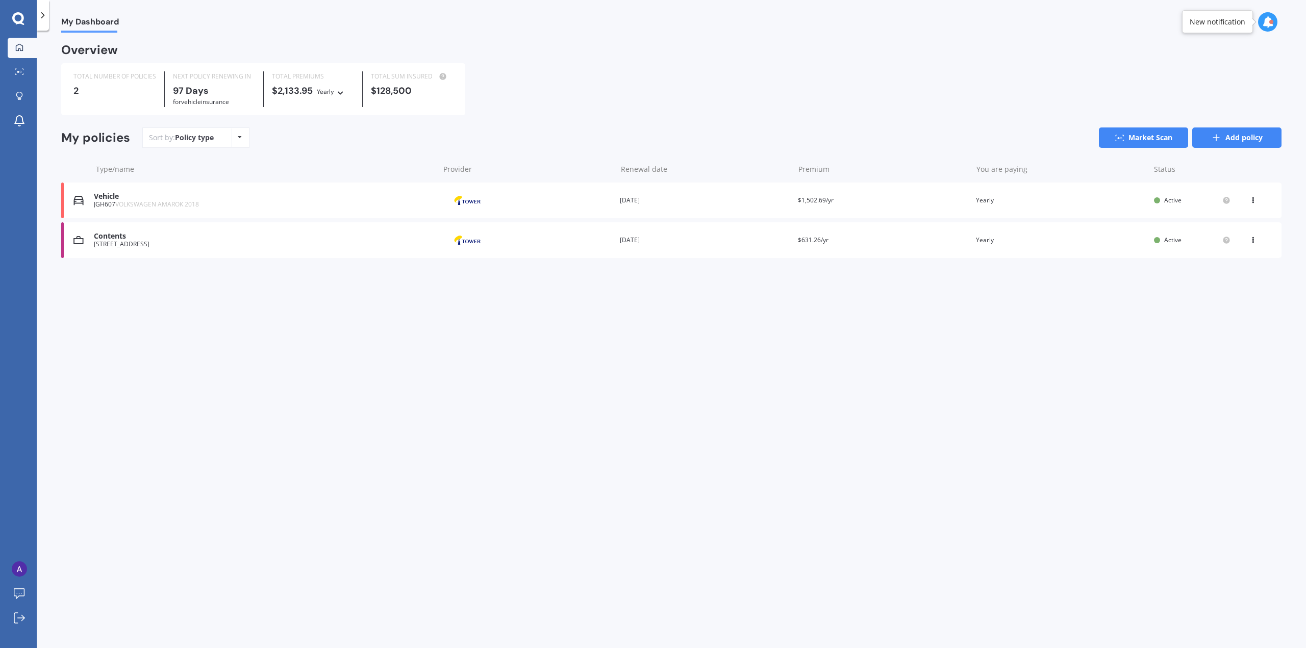
click at [1248, 139] on link "Add policy" at bounding box center [1236, 138] width 89 height 20
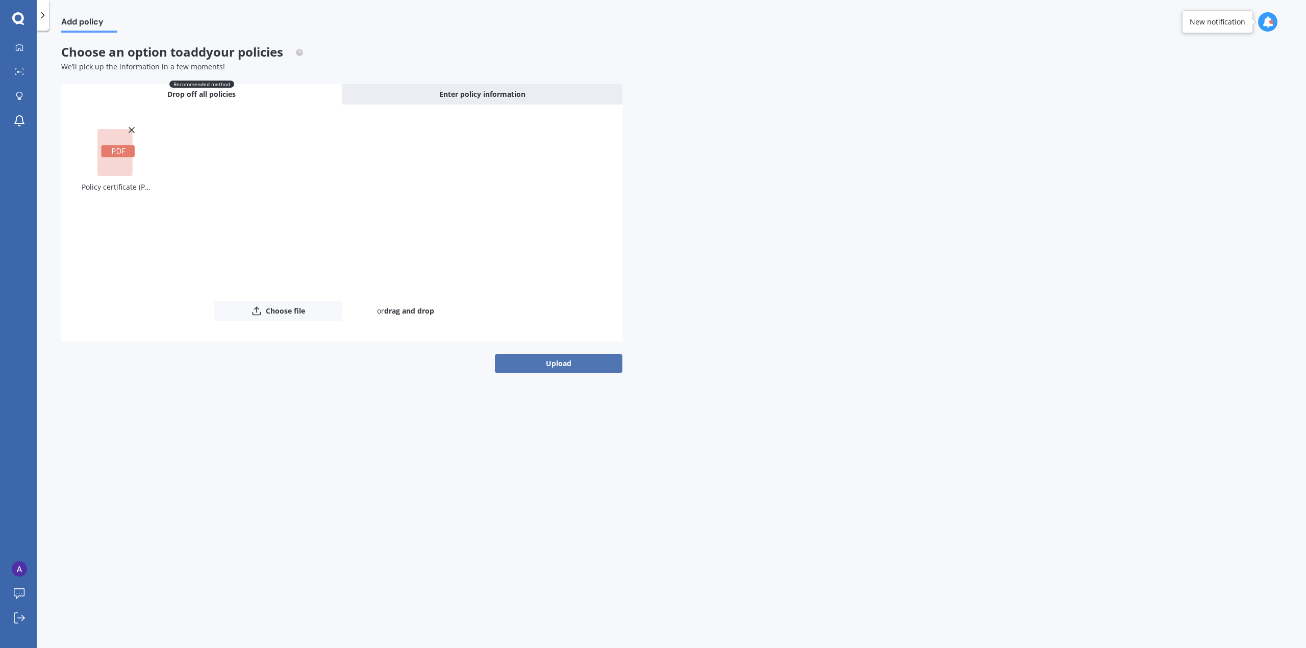
click at [570, 362] on button "Upload" at bounding box center [559, 363] width 128 height 19
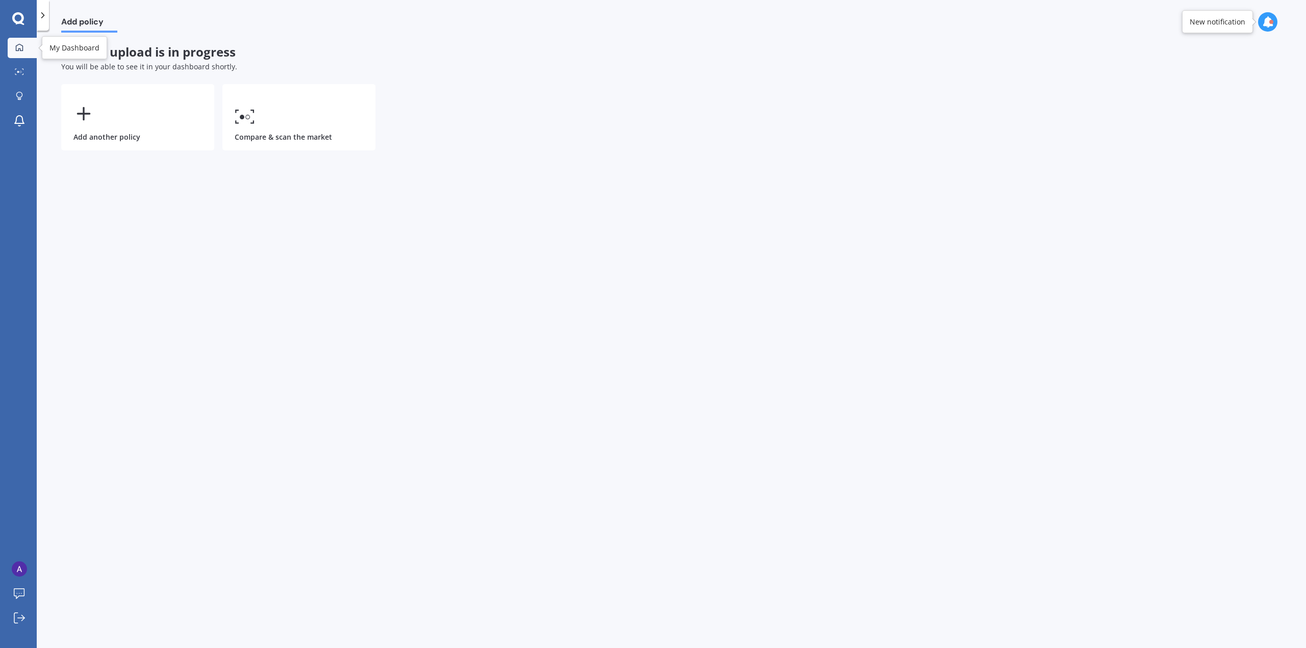
click at [19, 55] on link "My Dashboard" at bounding box center [22, 48] width 29 height 20
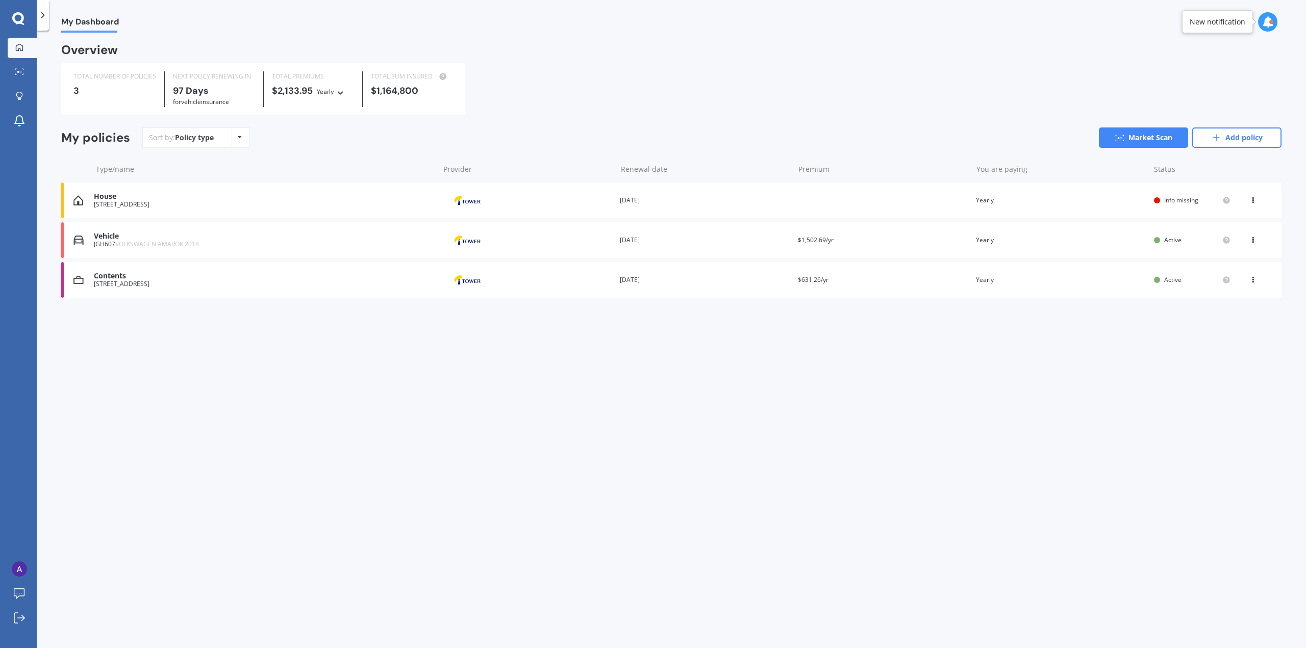
click at [1042, 198] on div "You are paying Yearly" at bounding box center [1061, 200] width 170 height 10
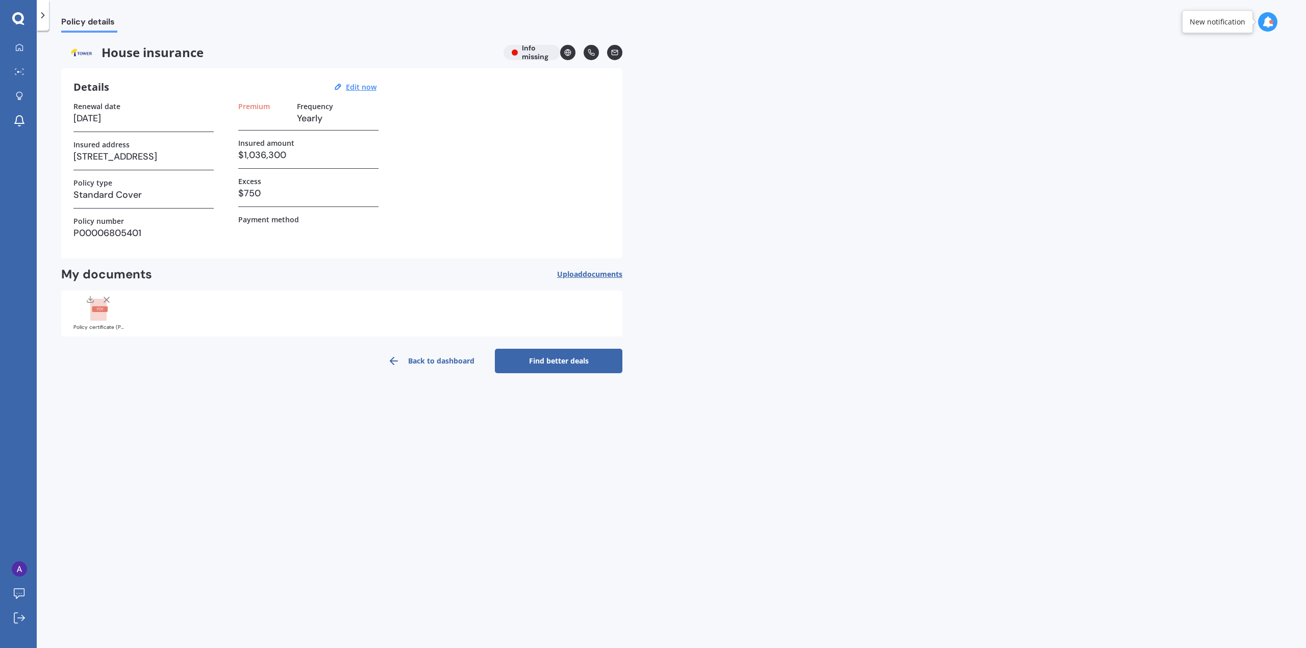
click at [314, 113] on h3 "Yearly" at bounding box center [338, 118] width 82 height 15
click at [266, 118] on h3 at bounding box center [263, 118] width 51 height 15
click at [317, 106] on label "Frequency" at bounding box center [315, 106] width 36 height 9
click at [363, 87] on u "Edit now" at bounding box center [361, 87] width 31 height 10
select select "06"
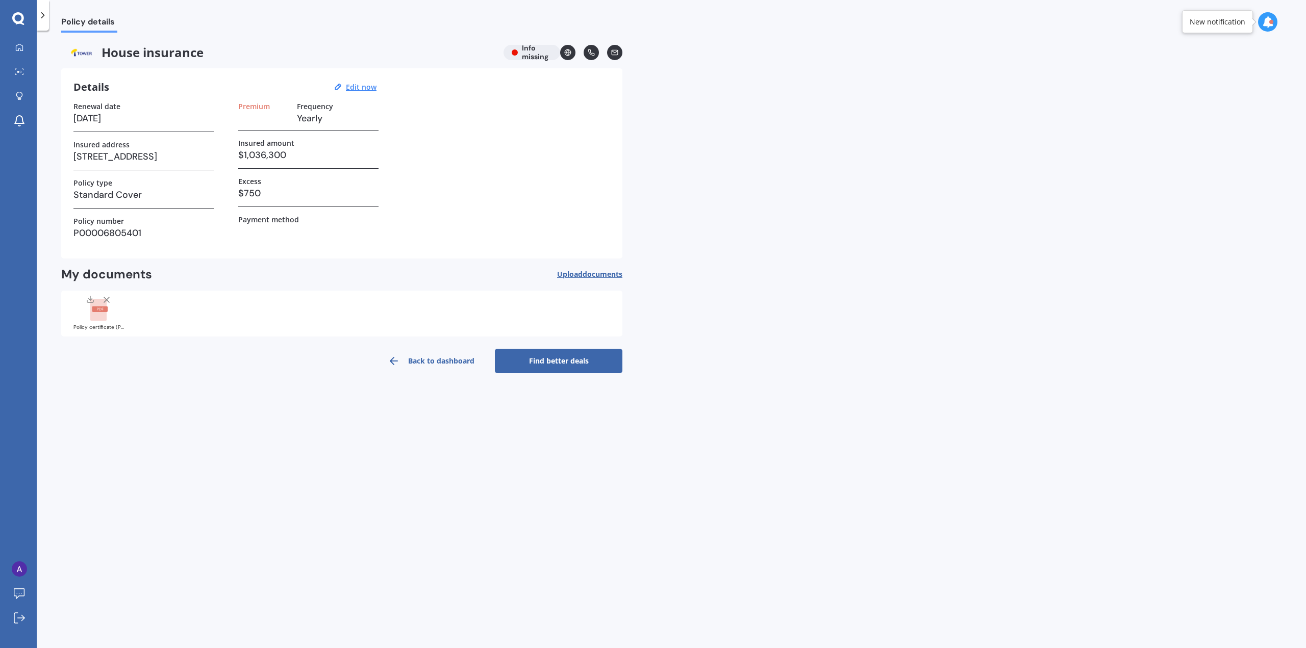
select select "03"
select select "2026"
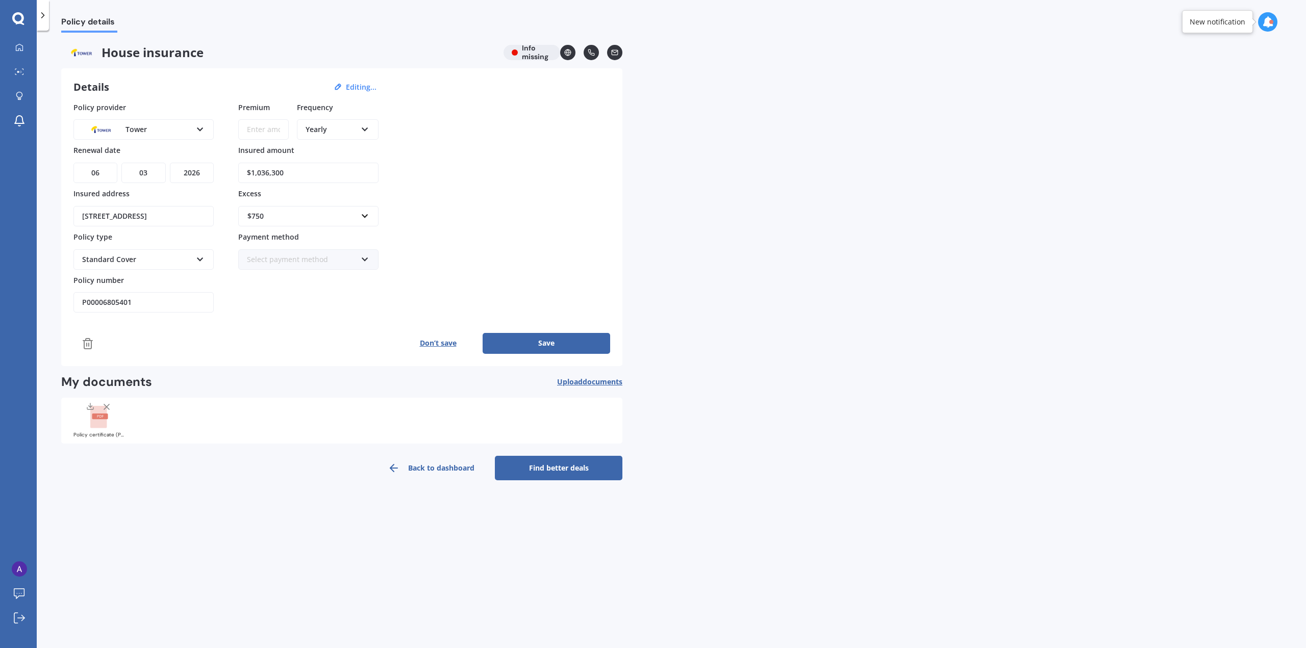
click at [264, 134] on input "Premium" at bounding box center [263, 129] width 51 height 20
type input "$1,795.04"
click at [544, 346] on button "Save" at bounding box center [547, 343] width 128 height 20
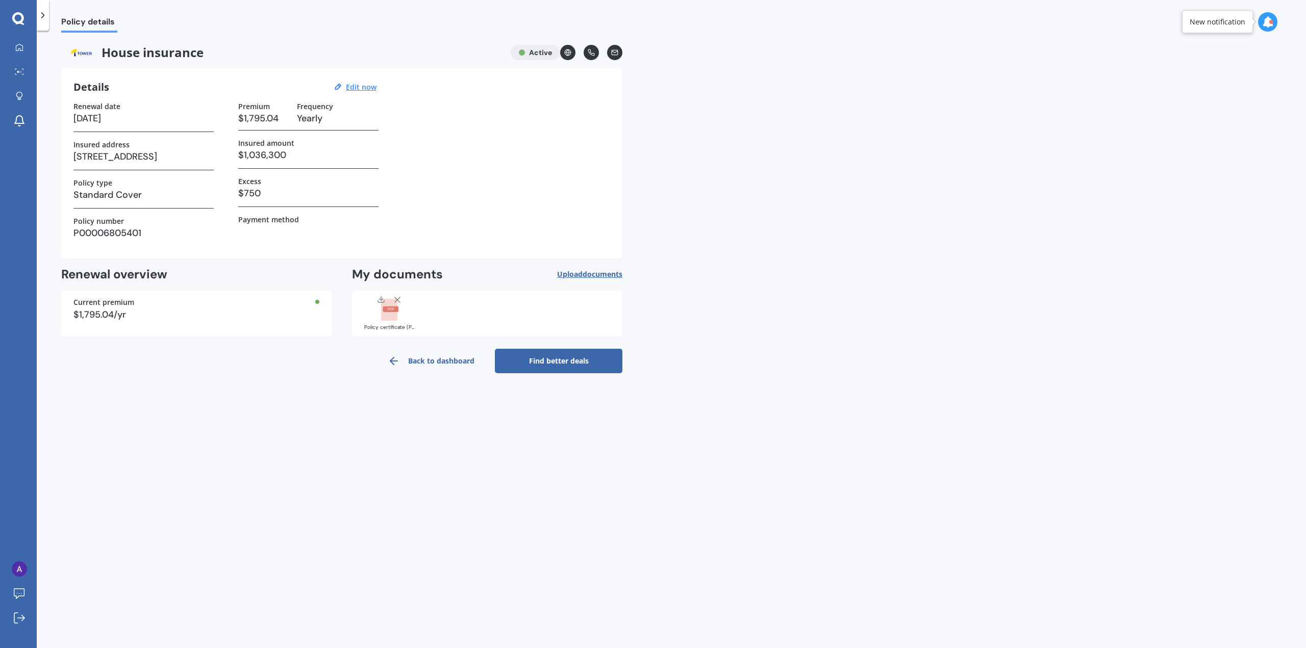
click at [543, 368] on link "Find better deals" at bounding box center [559, 361] width 128 height 24
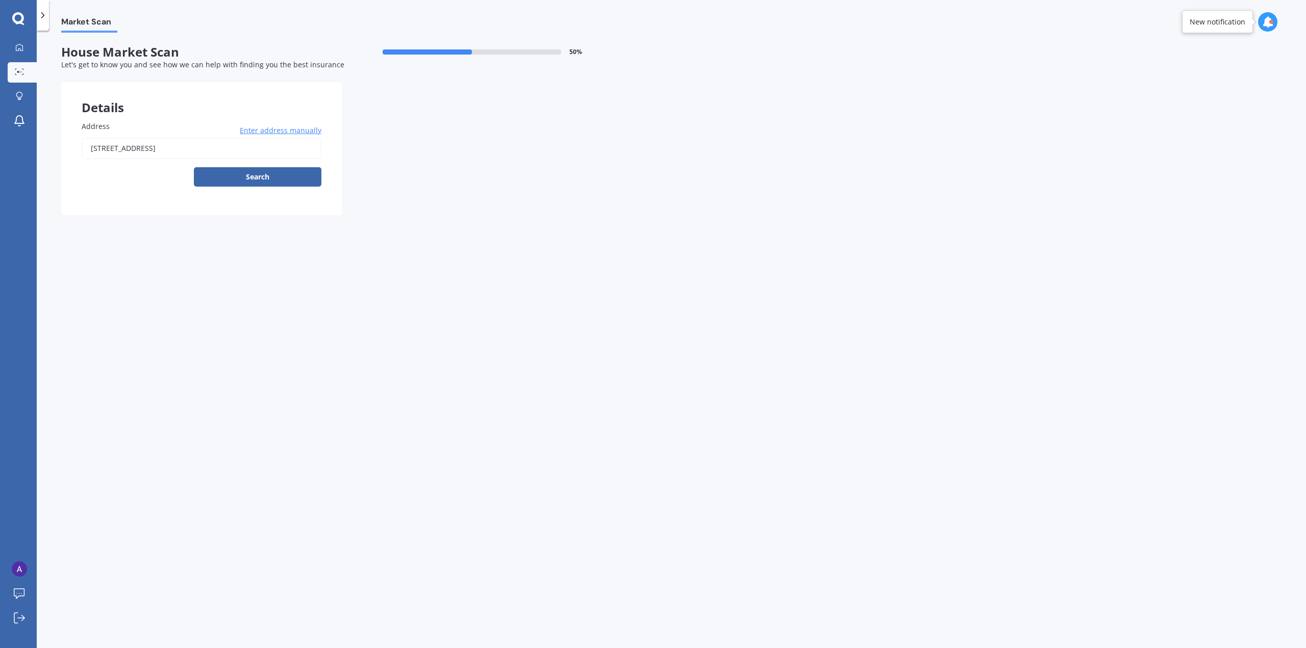
click at [305, 152] on input "[STREET_ADDRESS]" at bounding box center [202, 148] width 240 height 21
type input "[STREET_ADDRESS]"
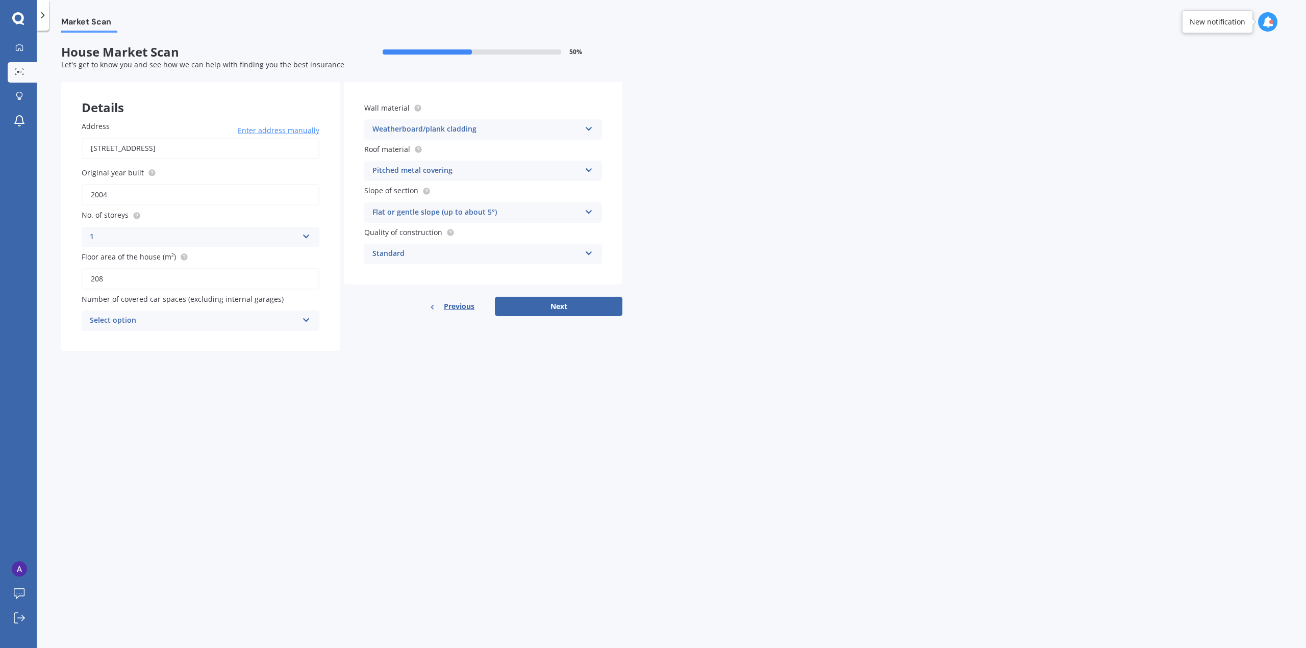
click at [151, 324] on div "Select option" at bounding box center [194, 321] width 208 height 12
click at [151, 337] on div "0" at bounding box center [200, 341] width 237 height 18
click at [387, 259] on div "Standard" at bounding box center [476, 254] width 208 height 12
click at [384, 290] on span "High" at bounding box center [381, 292] width 16 height 10
click at [559, 312] on button "Next" at bounding box center [559, 306] width 128 height 19
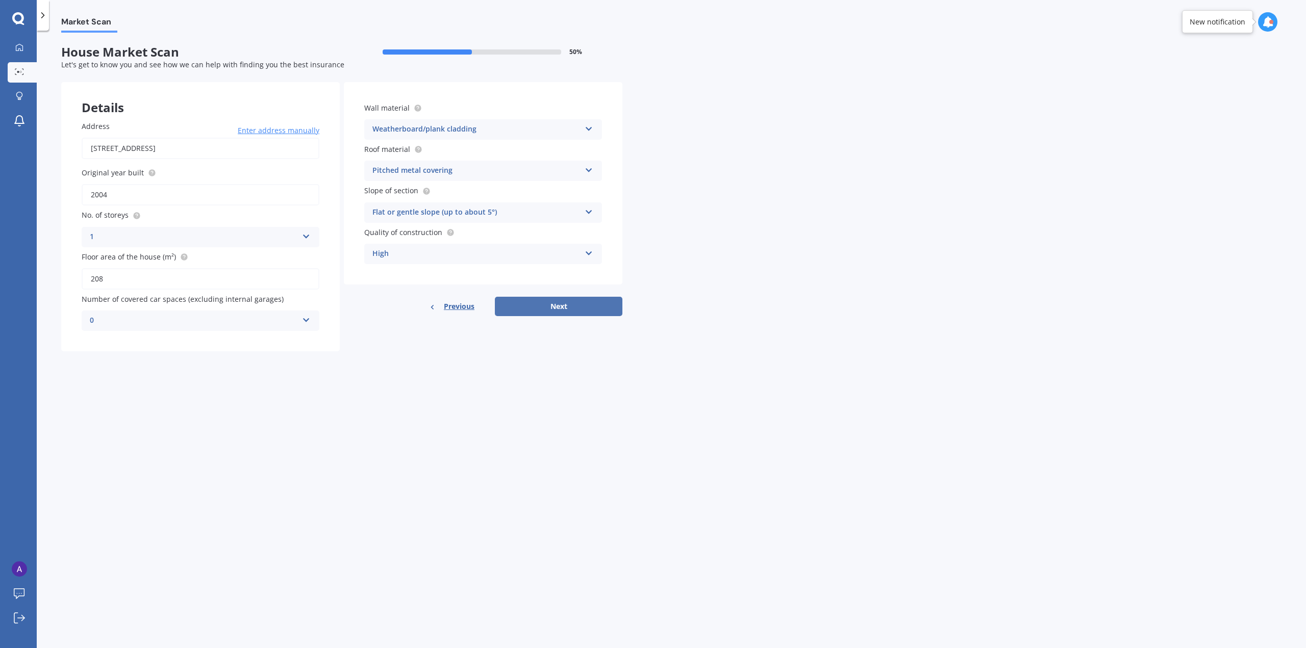
select select "04"
select select "10"
select select "1981"
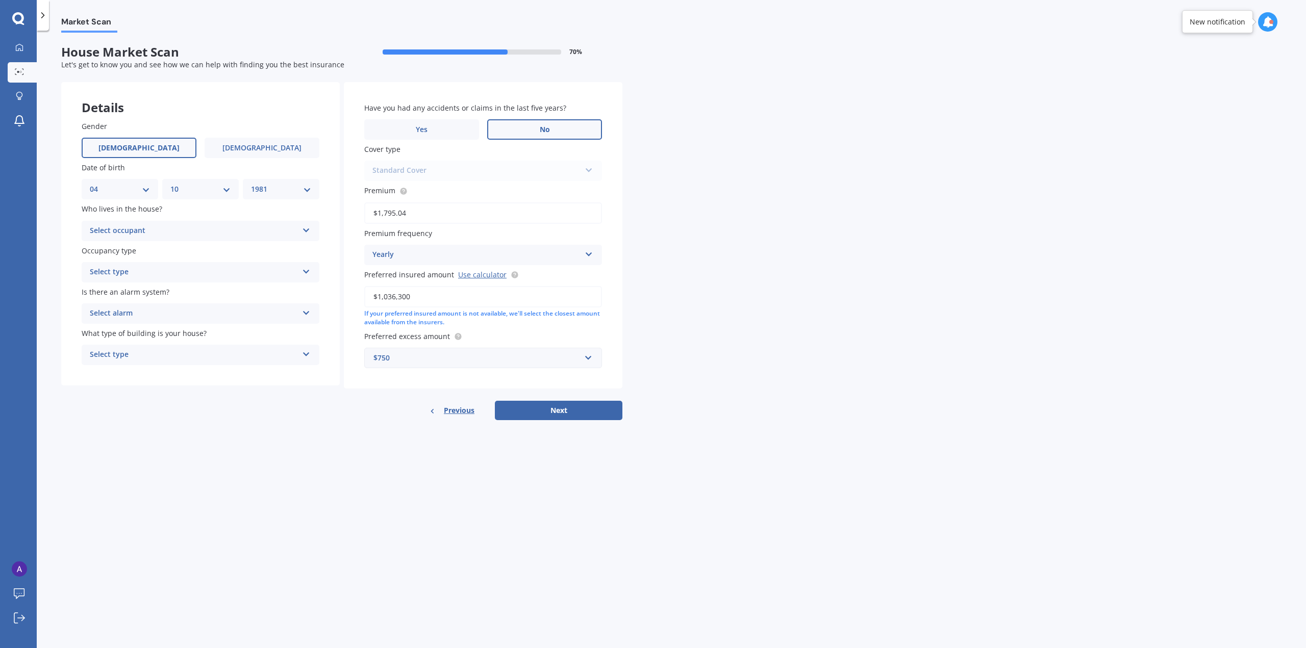
click at [547, 122] on label "No" at bounding box center [544, 129] width 115 height 20
click at [0, 0] on input "No" at bounding box center [0, 0] width 0 height 0
click at [237, 221] on div "Select occupant Owner Owner + Boarder" at bounding box center [201, 231] width 238 height 20
click at [179, 252] on div "Owner" at bounding box center [200, 251] width 237 height 18
click at [164, 274] on div "Select type" at bounding box center [194, 272] width 208 height 12
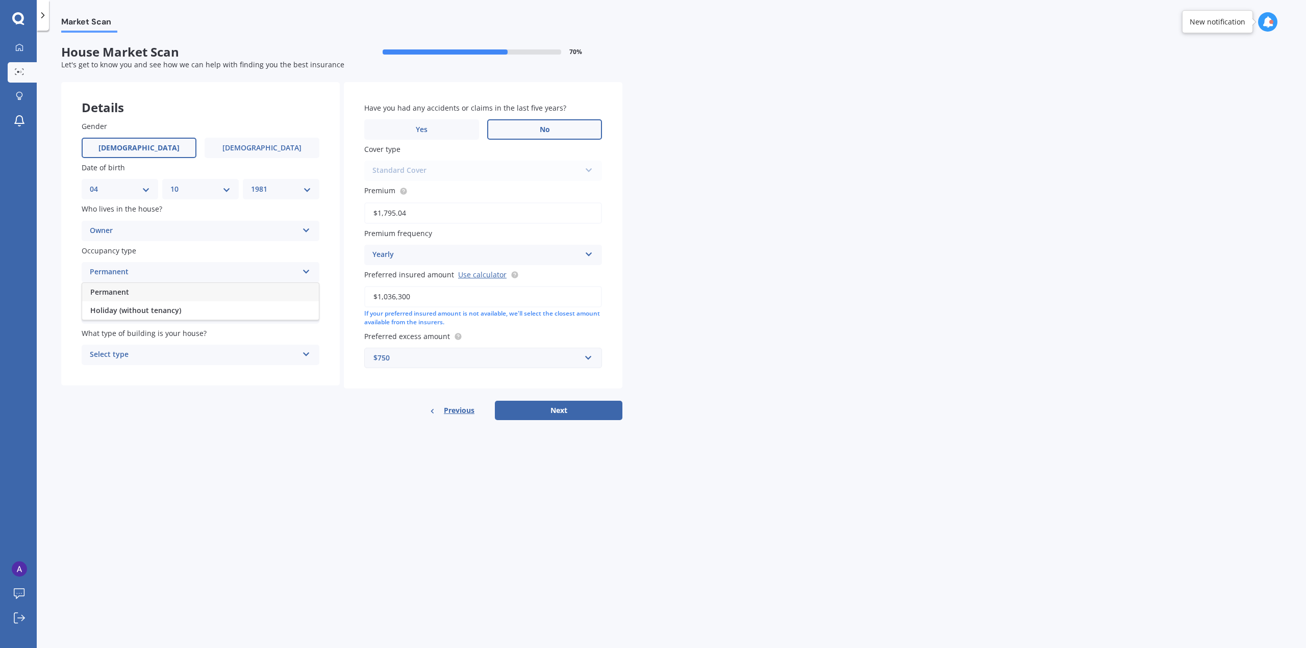
click at [149, 295] on div "Permanent" at bounding box center [200, 292] width 237 height 18
click at [149, 316] on div "Select alarm" at bounding box center [194, 314] width 208 height 12
click at [139, 351] on span "Yes, not monitored" at bounding box center [123, 352] width 67 height 10
click at [139, 352] on div "Select type" at bounding box center [194, 355] width 208 height 12
click at [137, 373] on div "Freestanding" at bounding box center [200, 375] width 237 height 18
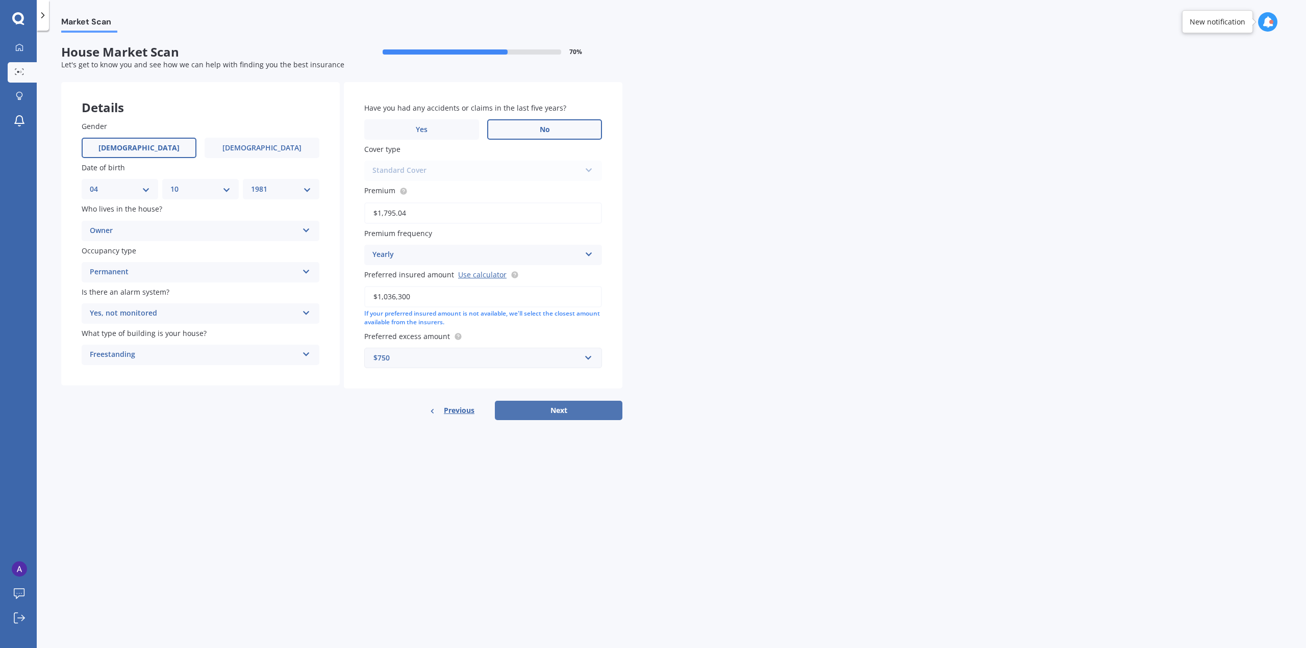
click at [609, 412] on button "Next" at bounding box center [559, 410] width 128 height 19
select select "04"
select select "10"
select select "1981"
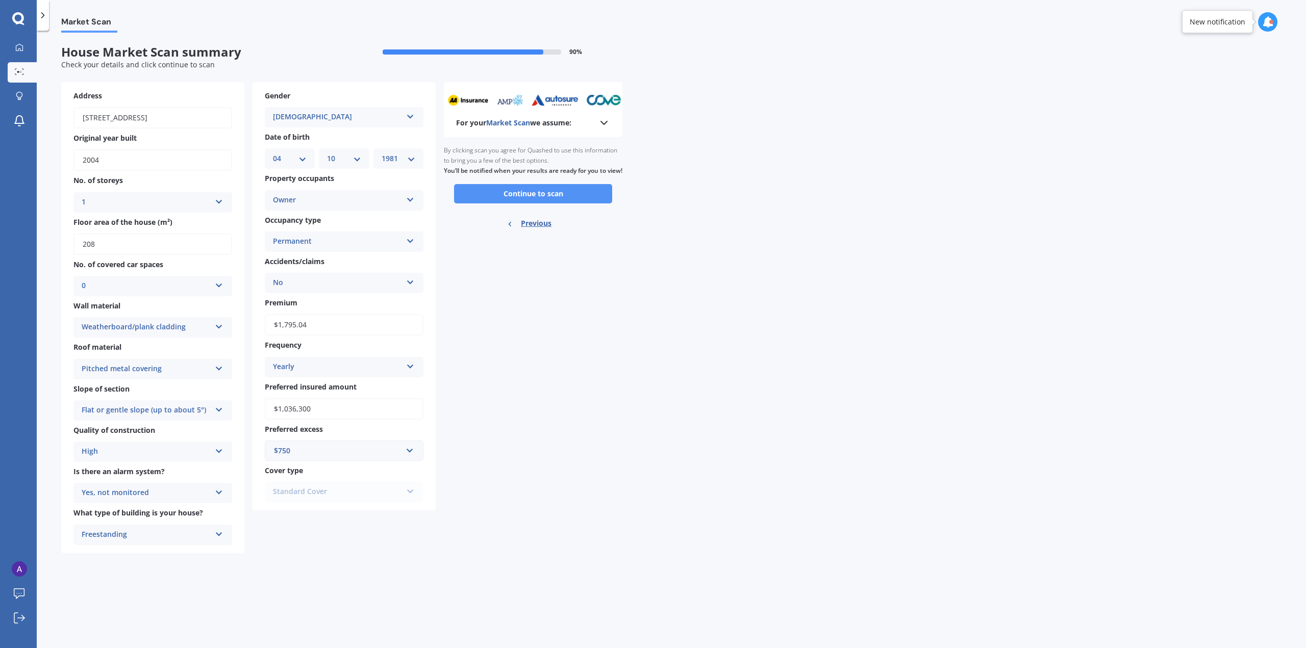
click at [543, 204] on button "Continue to scan" at bounding box center [533, 193] width 158 height 19
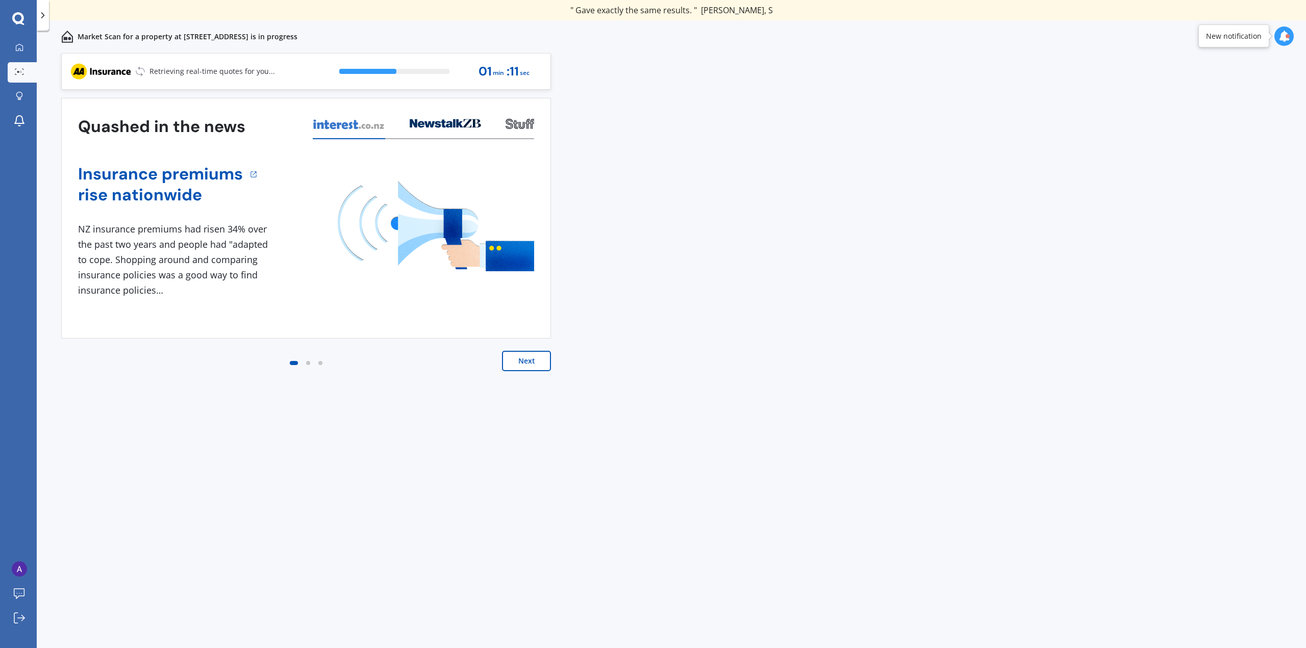
click at [525, 363] on button "Next" at bounding box center [526, 361] width 49 height 20
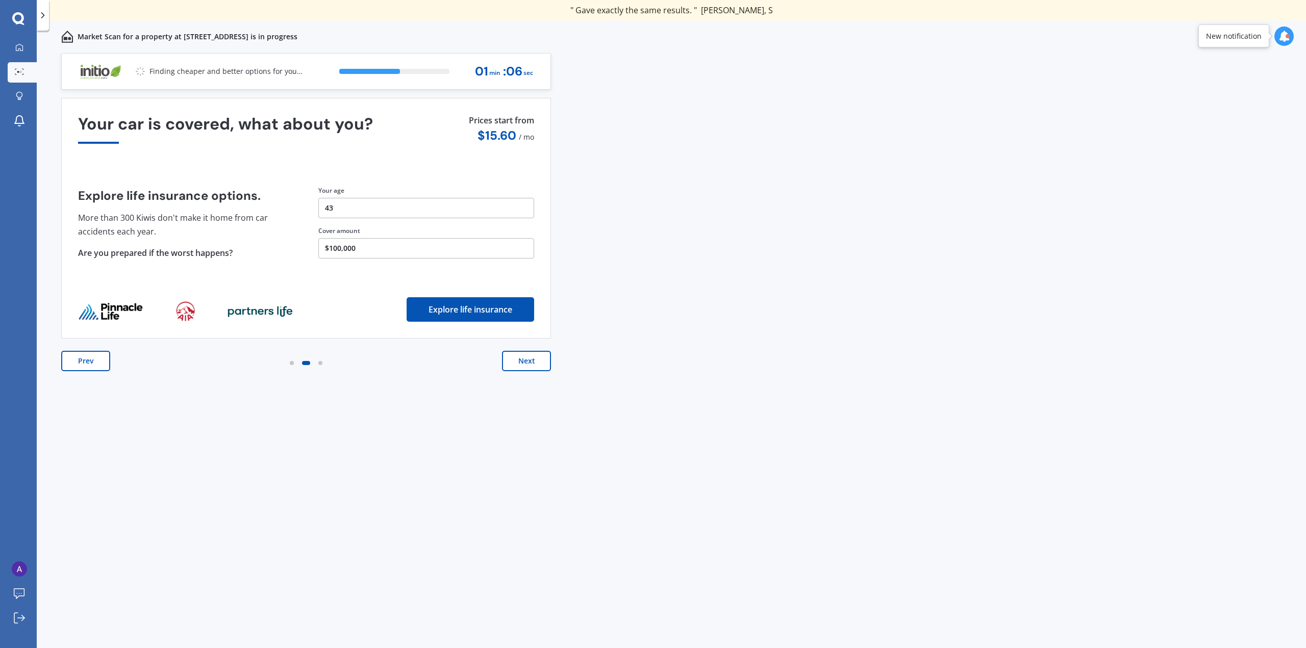
click at [525, 358] on button "Next" at bounding box center [526, 361] width 49 height 20
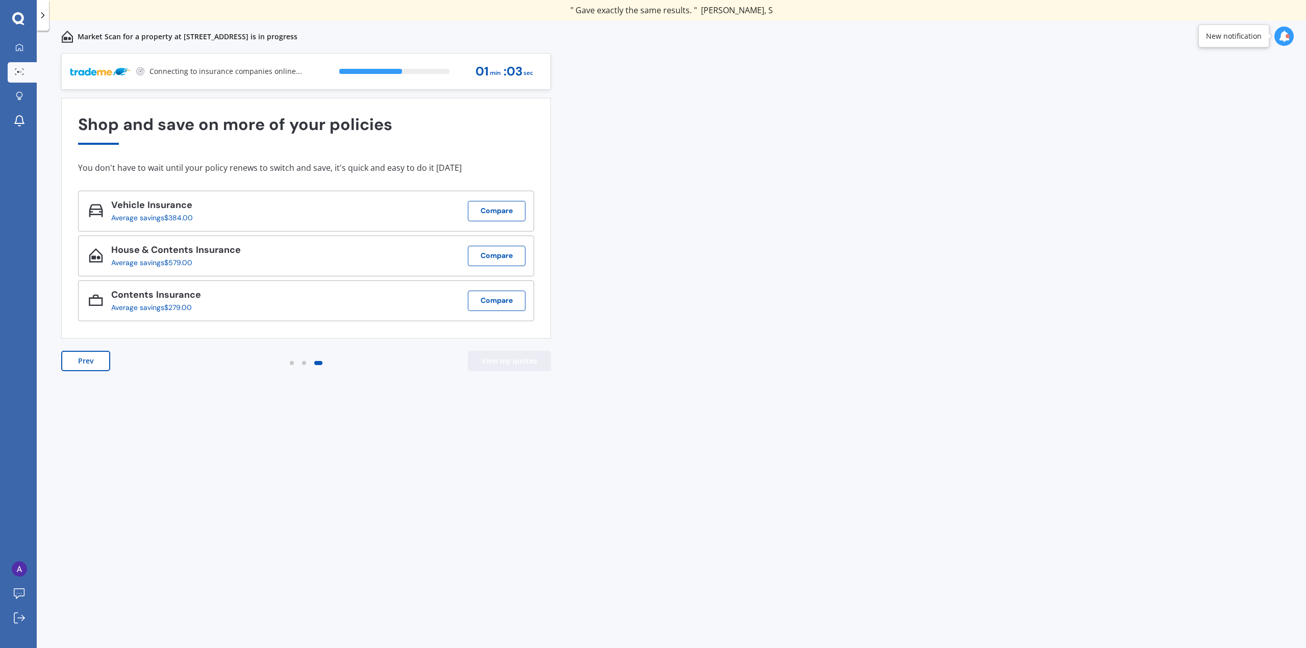
click at [525, 358] on button "View my quotes" at bounding box center [509, 361] width 83 height 20
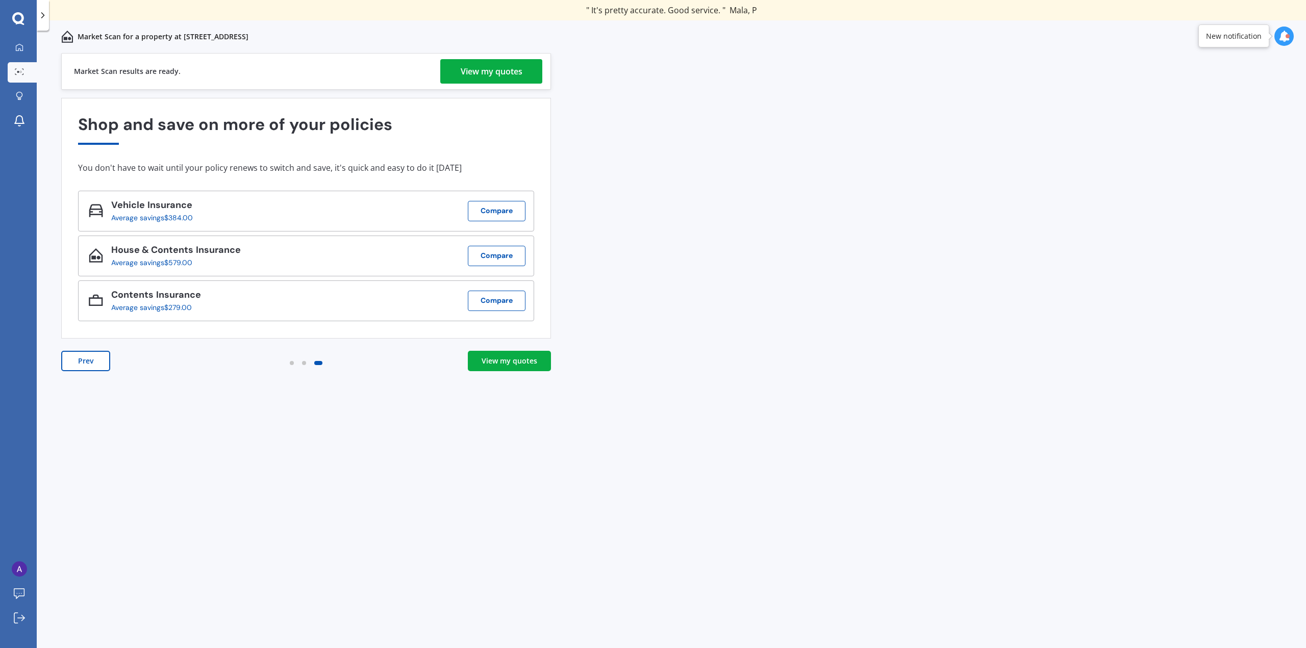
click at [501, 66] on div "View my quotes" at bounding box center [492, 71] width 62 height 24
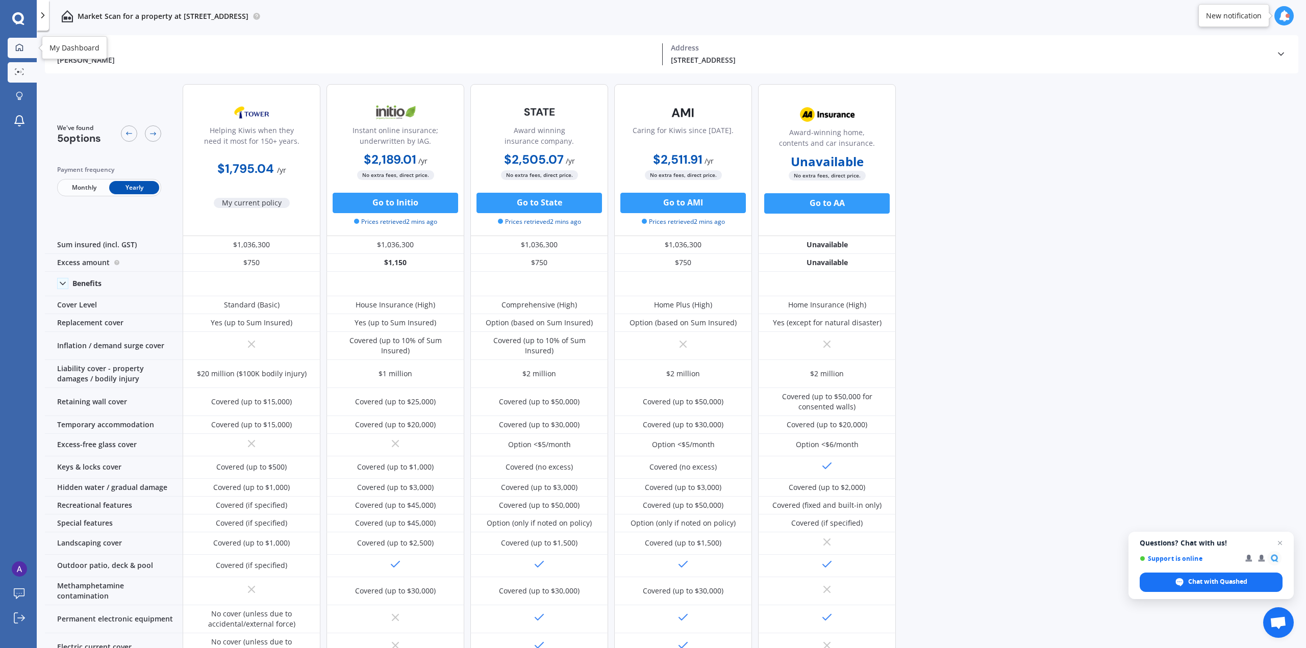
click at [24, 48] on div at bounding box center [19, 47] width 15 height 9
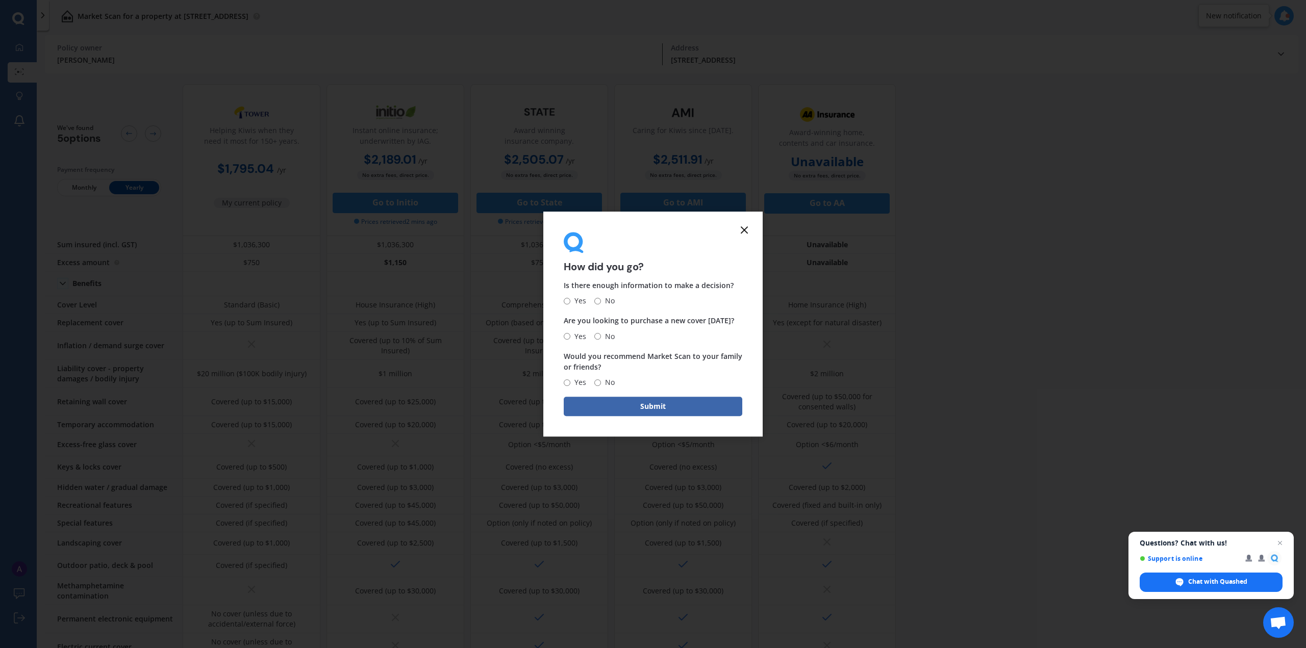
click at [599, 299] on input "No" at bounding box center [597, 301] width 7 height 7
radio input "true"
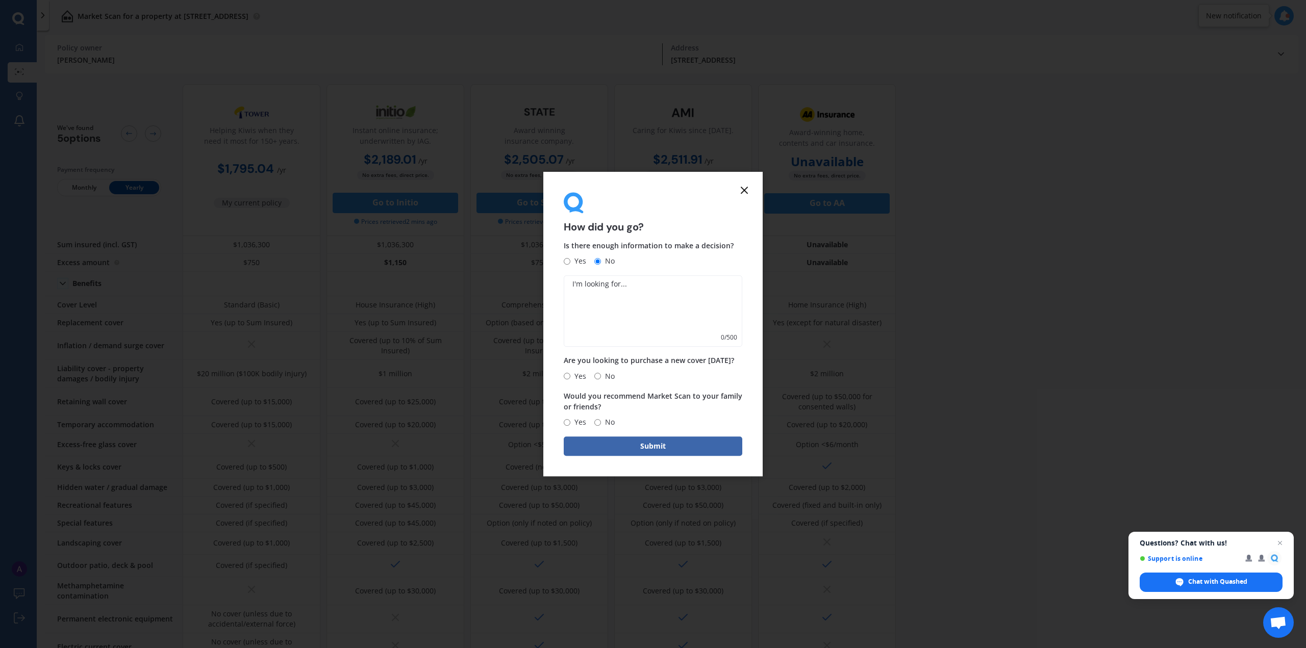
click at [748, 188] on icon at bounding box center [744, 190] width 12 height 12
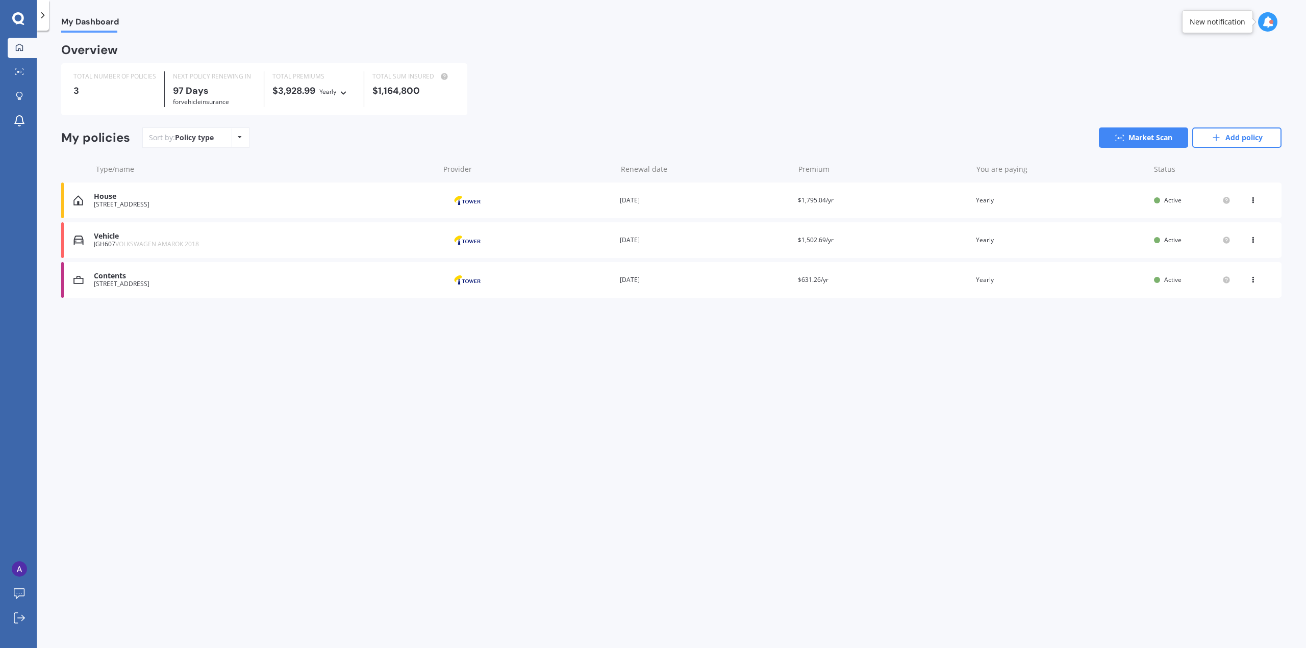
click at [239, 137] on icon at bounding box center [240, 137] width 4 height 6
click at [1256, 239] on icon at bounding box center [1252, 238] width 7 height 6
click at [1215, 252] on div "View policy" at bounding box center [1230, 259] width 101 height 20
click at [15, 97] on div at bounding box center [19, 97] width 15 height 10
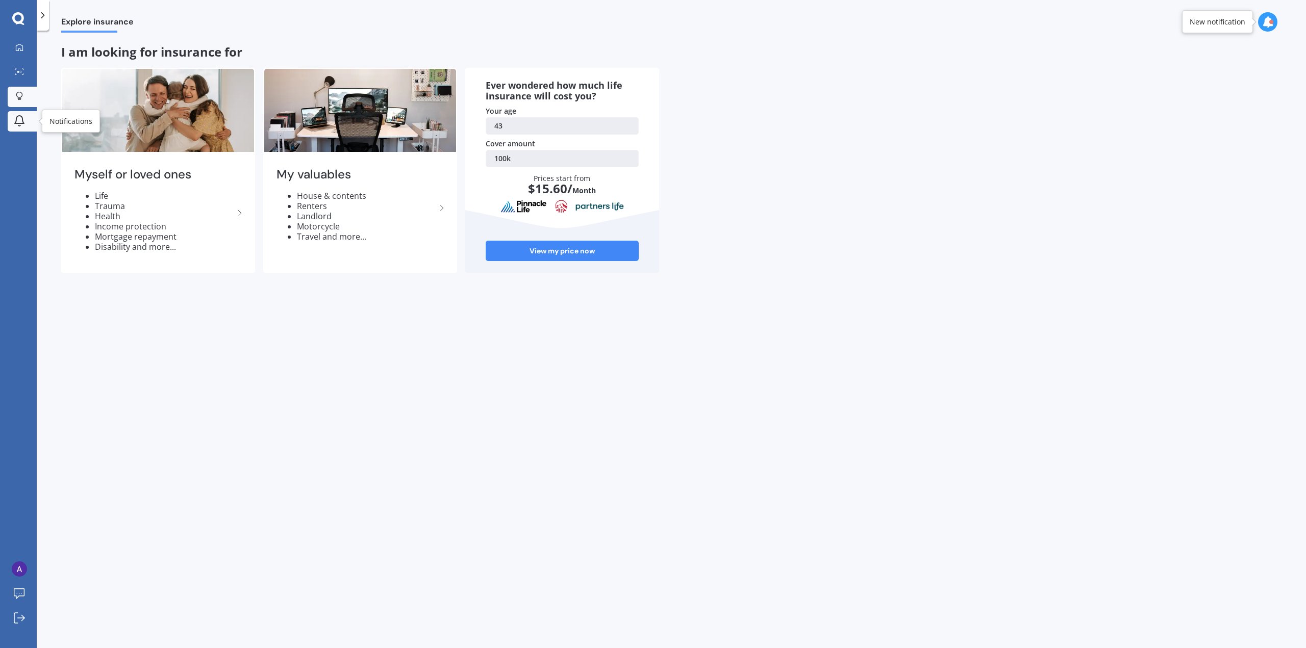
click at [15, 127] on div at bounding box center [19, 121] width 15 height 13
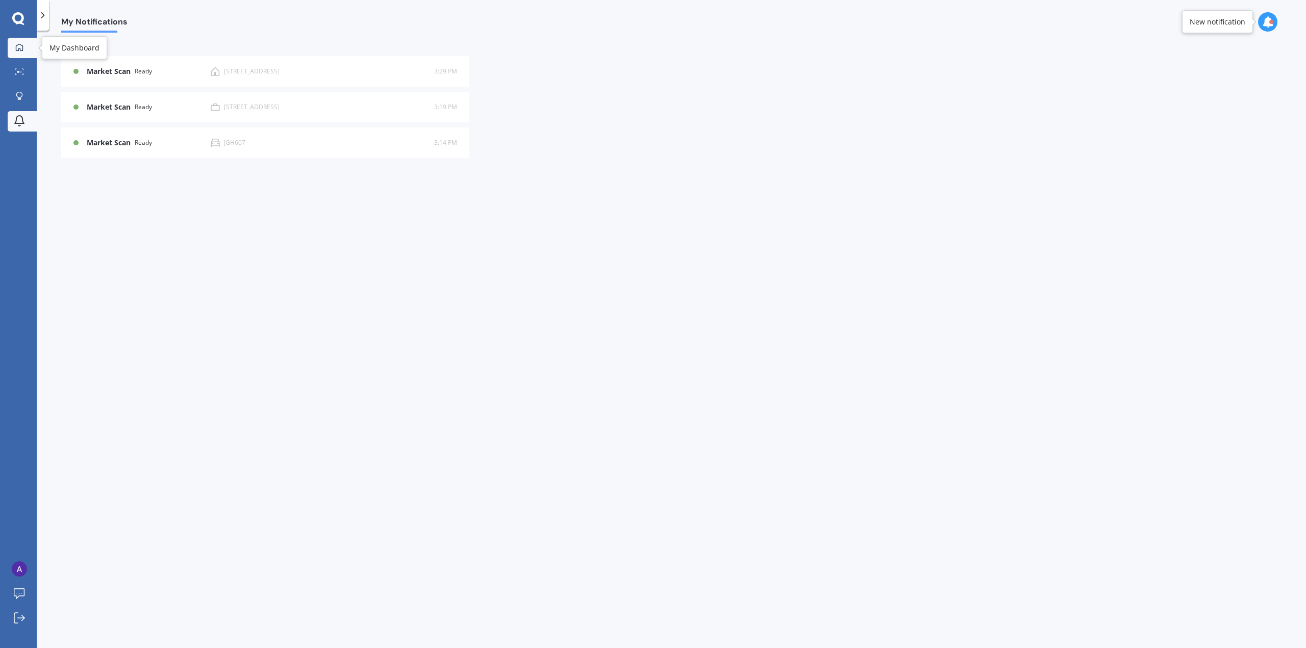
click at [13, 50] on div at bounding box center [19, 47] width 15 height 9
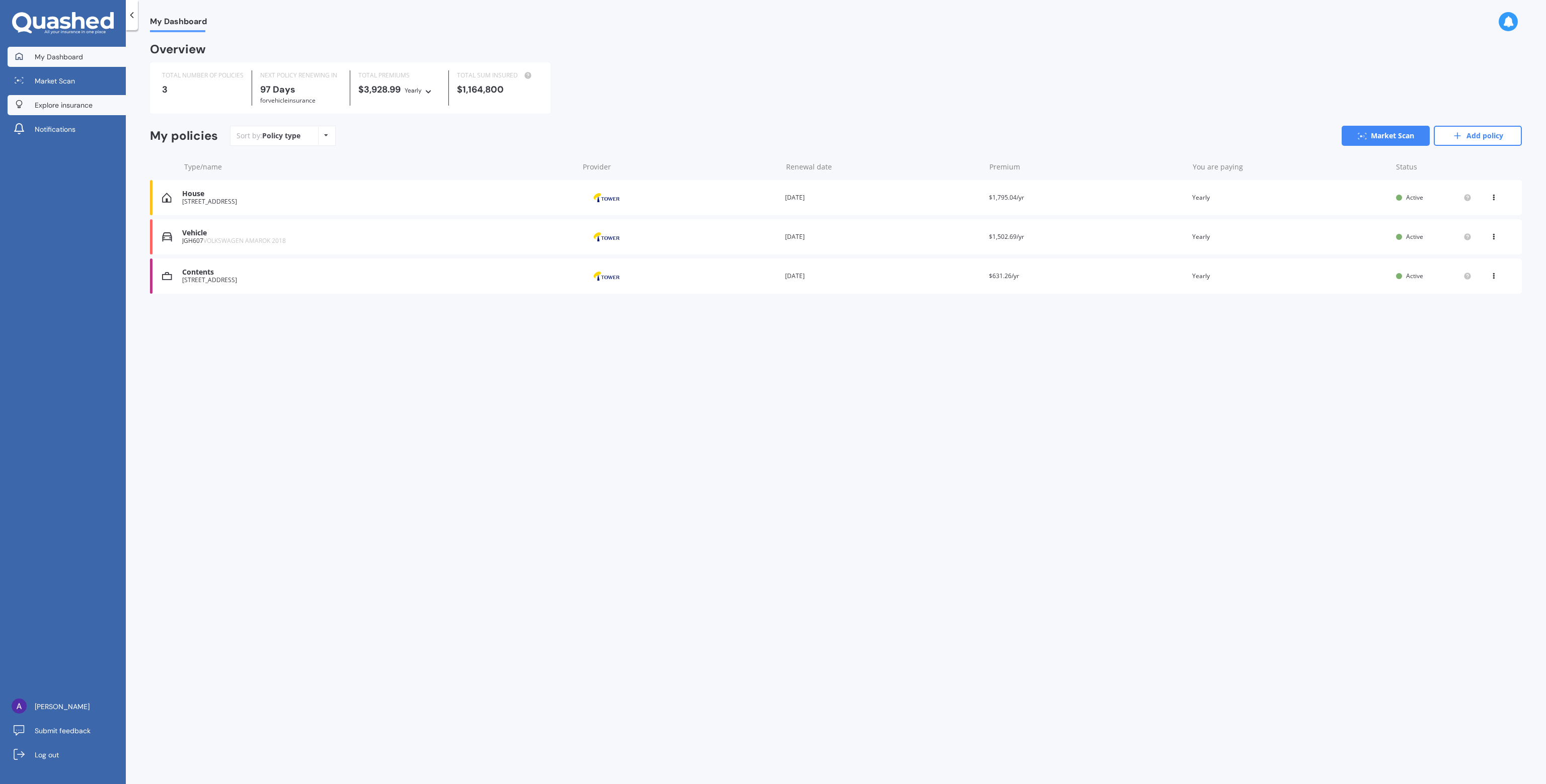
click at [72, 104] on span "Explore insurance" at bounding box center [63, 106] width 58 height 10
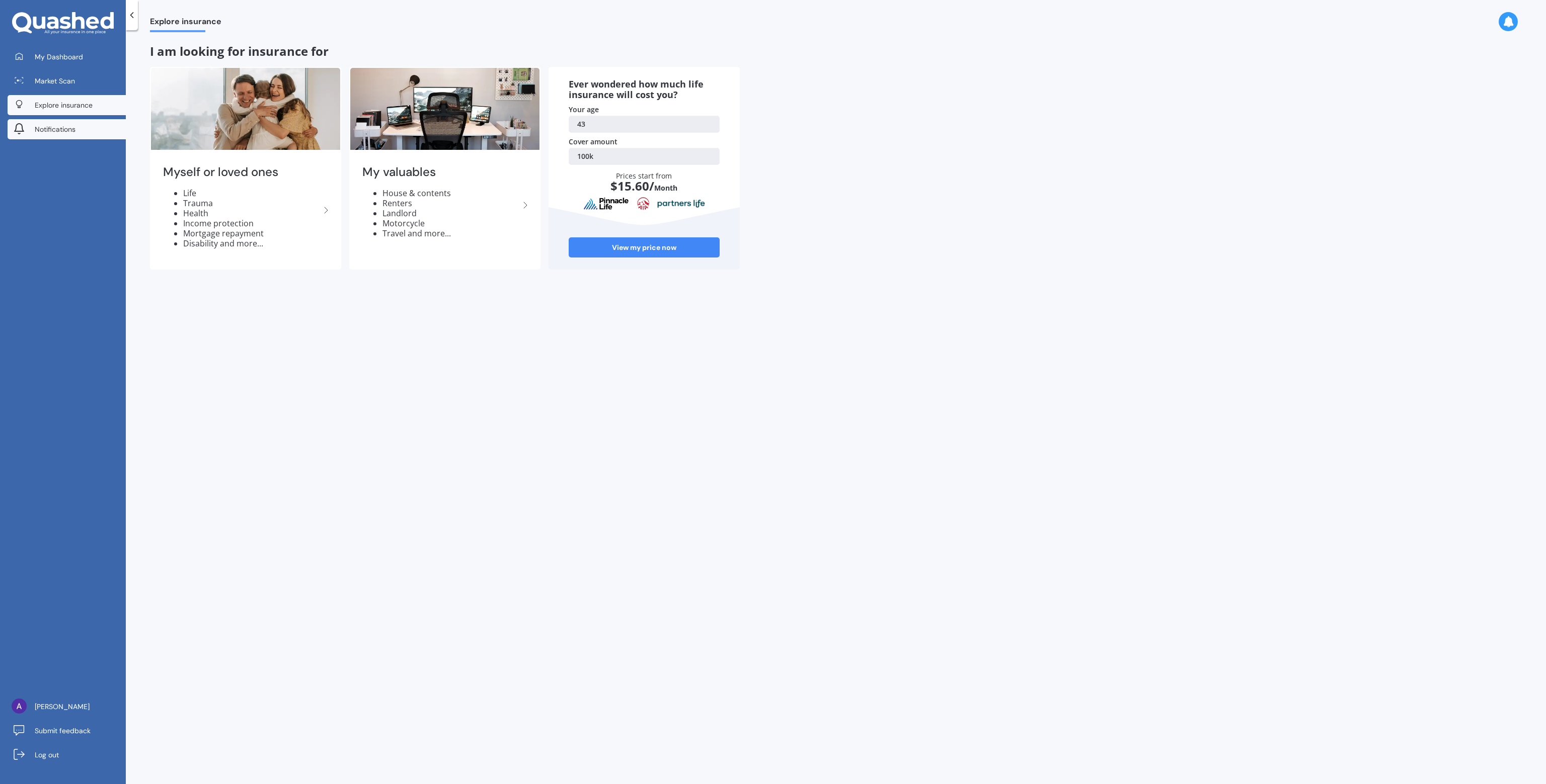
click at [58, 128] on span "Notifications" at bounding box center [54, 129] width 40 height 10
